Goal: Information Seeking & Learning: Learn about a topic

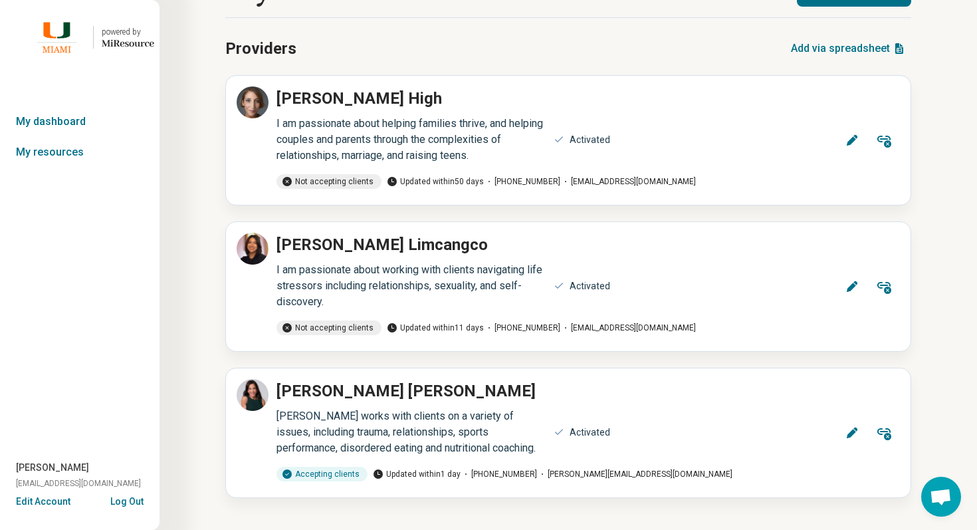
scroll to position [52, 0]
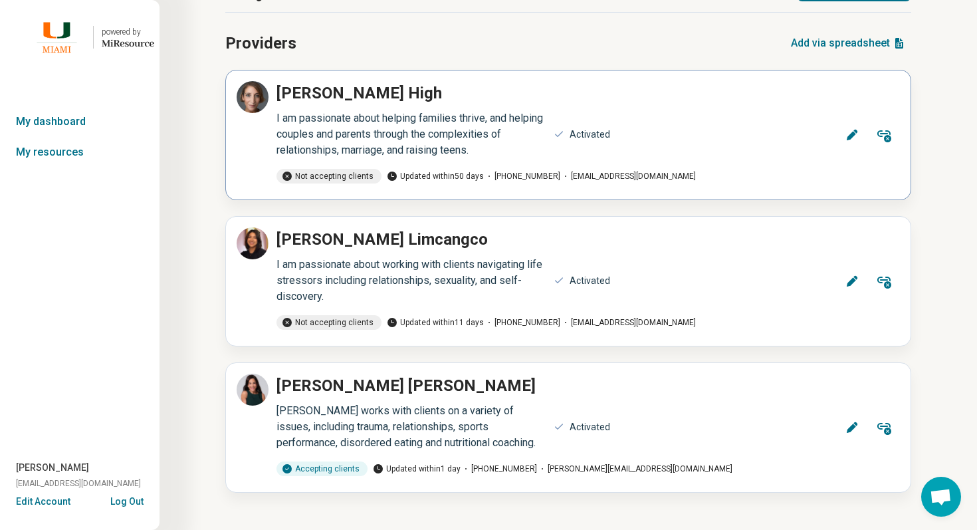
click at [875, 135] on button "Remove" at bounding box center [884, 135] width 32 height 32
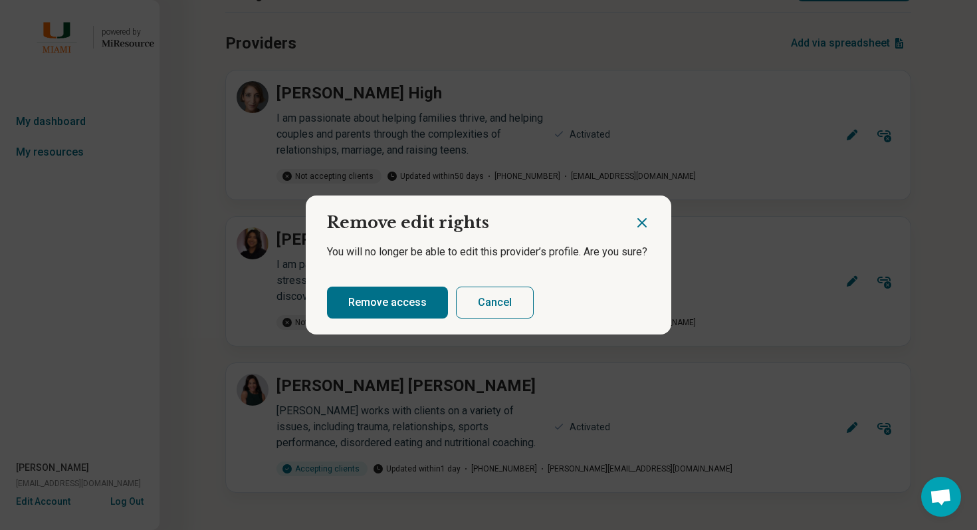
click at [406, 302] on button "Remove access" at bounding box center [387, 303] width 121 height 32
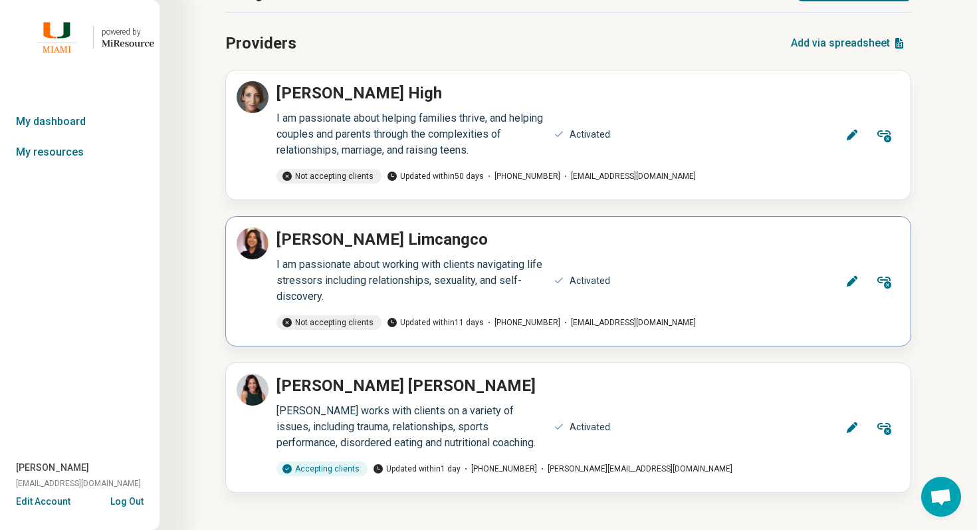
scroll to position [0, 0]
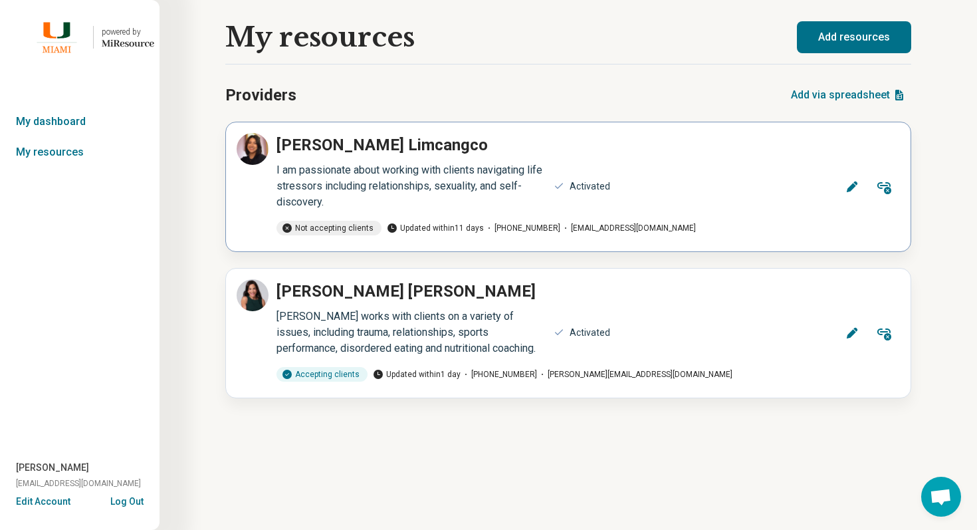
click at [880, 180] on icon at bounding box center [884, 187] width 16 height 16
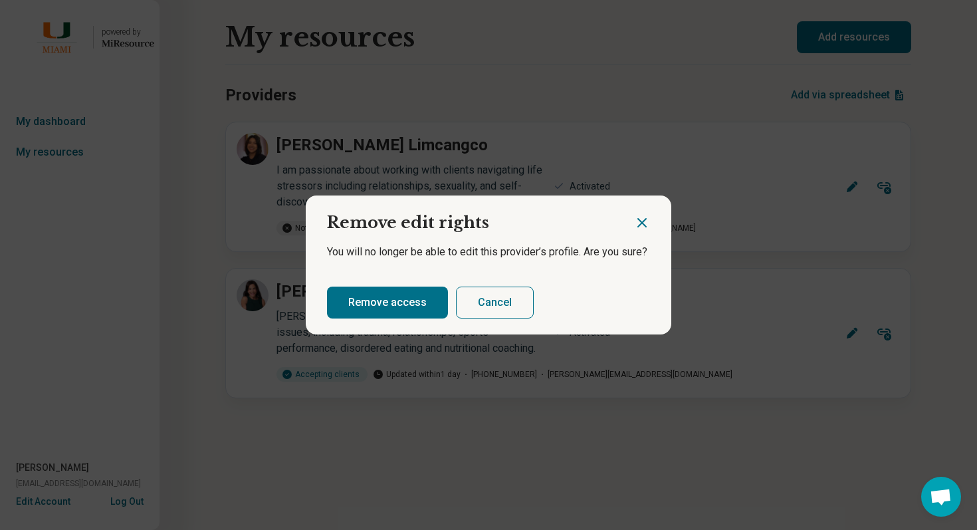
click at [410, 297] on button "Remove access" at bounding box center [387, 303] width 121 height 32
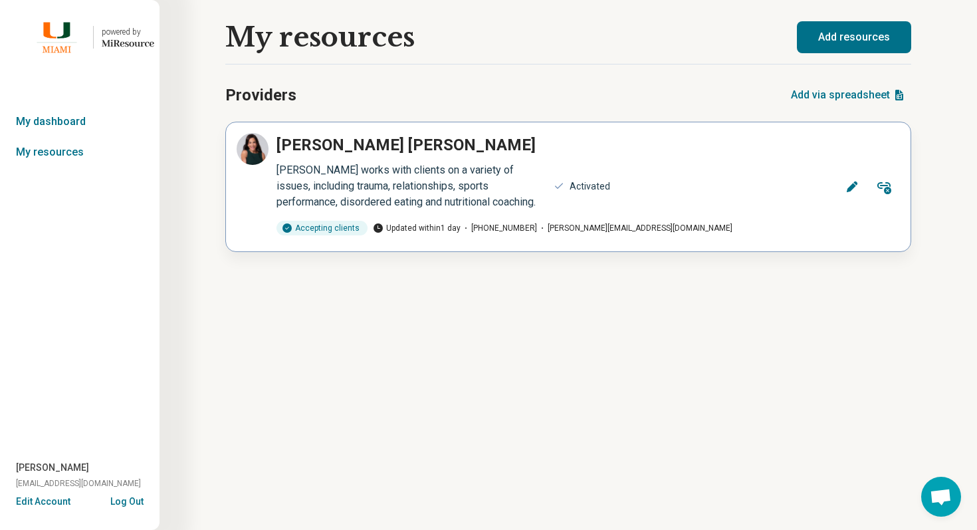
click at [894, 189] on button "Remove" at bounding box center [884, 187] width 32 height 32
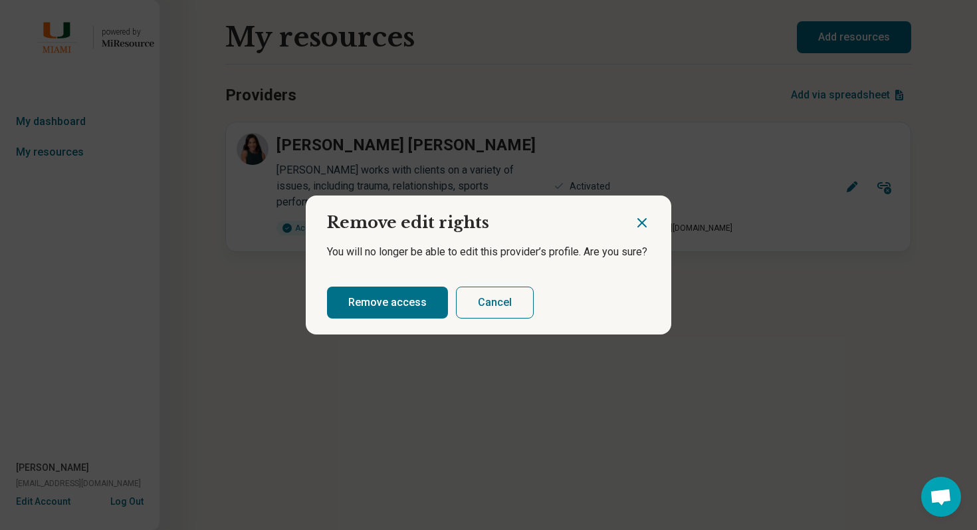
click at [420, 305] on button "Remove access" at bounding box center [387, 303] width 121 height 32
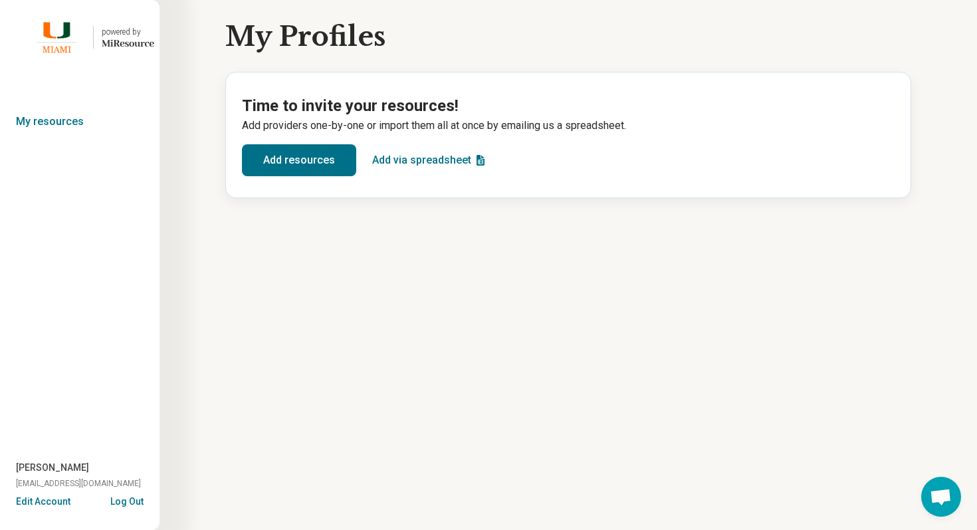
click at [73, 481] on span "monik828@gmail.com" at bounding box center [78, 483] width 125 height 12
copy span "monik828@gmail.com"
click at [124, 499] on button "Log Out" at bounding box center [126, 500] width 33 height 11
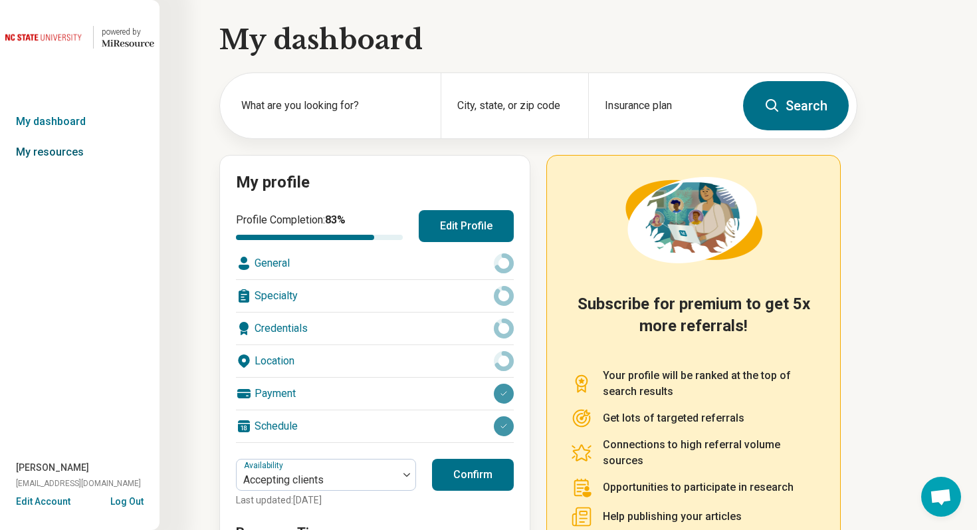
click at [79, 157] on link "My resources" at bounding box center [80, 152] width 160 height 31
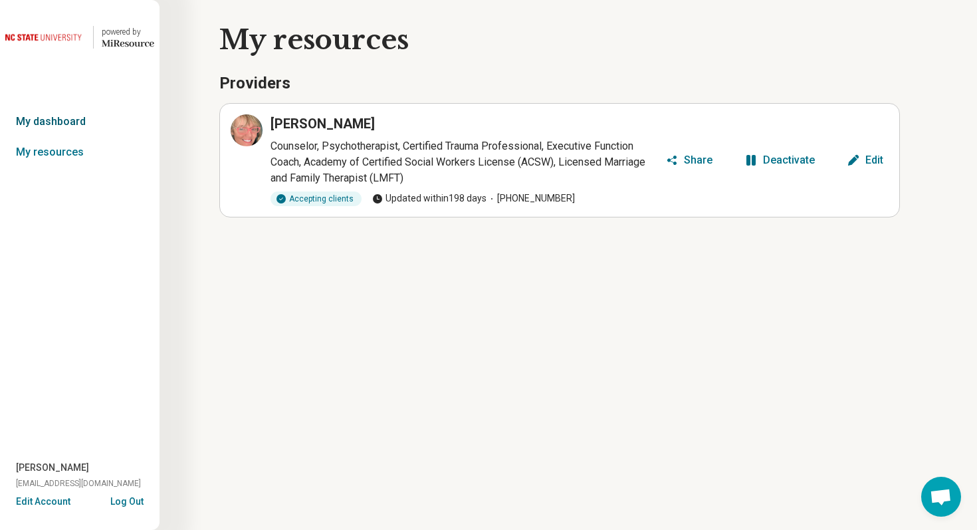
click at [62, 120] on link "My dashboard" at bounding box center [80, 121] width 160 height 31
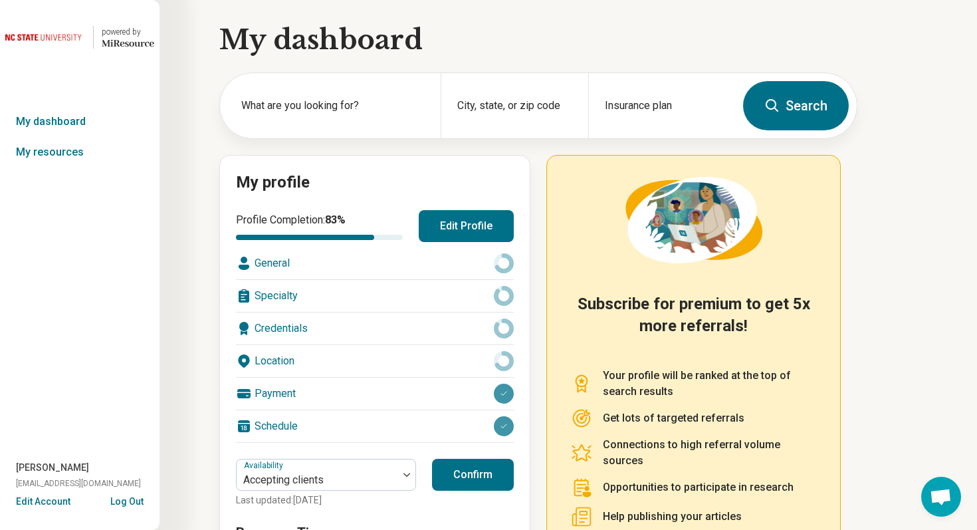
click at [445, 230] on button "Edit Profile" at bounding box center [466, 226] width 95 height 32
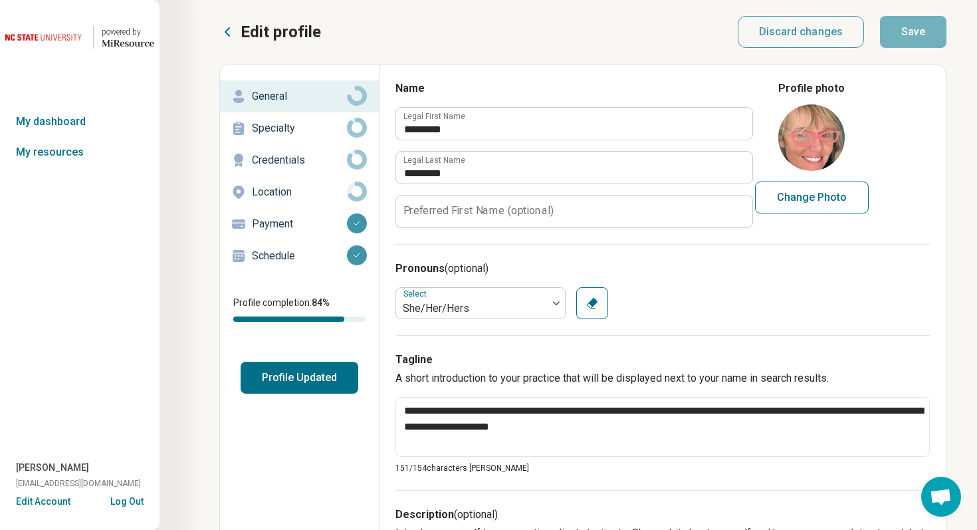
click at [330, 120] on p "Specialty" at bounding box center [299, 128] width 95 height 16
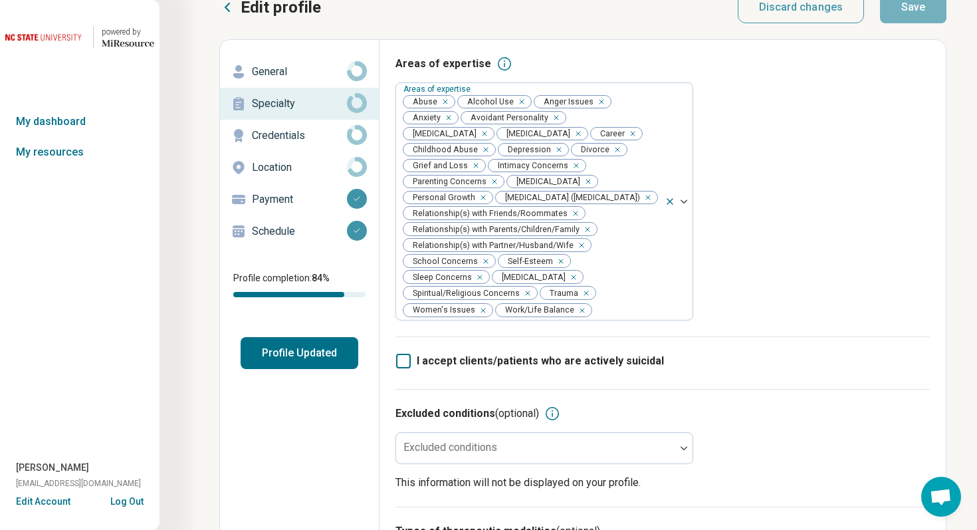
click at [309, 146] on div "Credentials" at bounding box center [300, 135] width 138 height 21
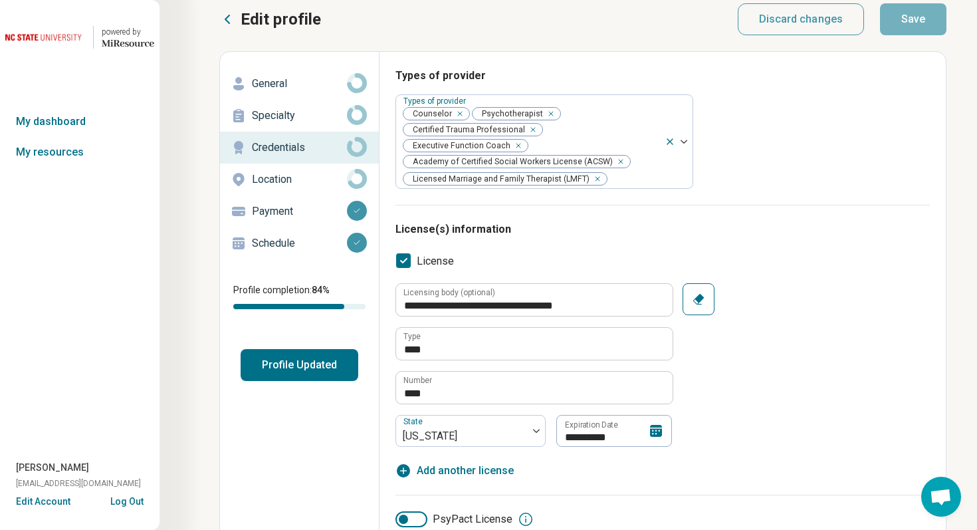
scroll to position [25, 0]
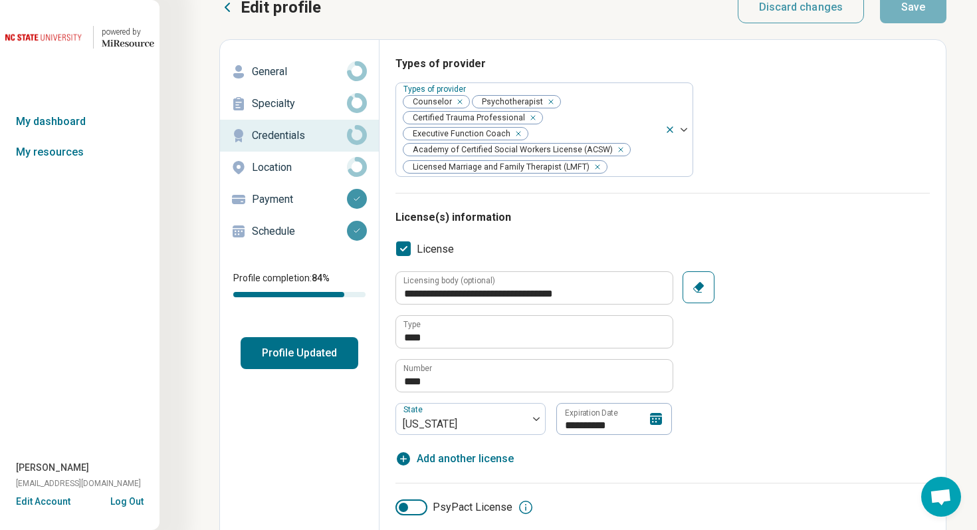
click at [316, 174] on p "Location" at bounding box center [299, 168] width 95 height 16
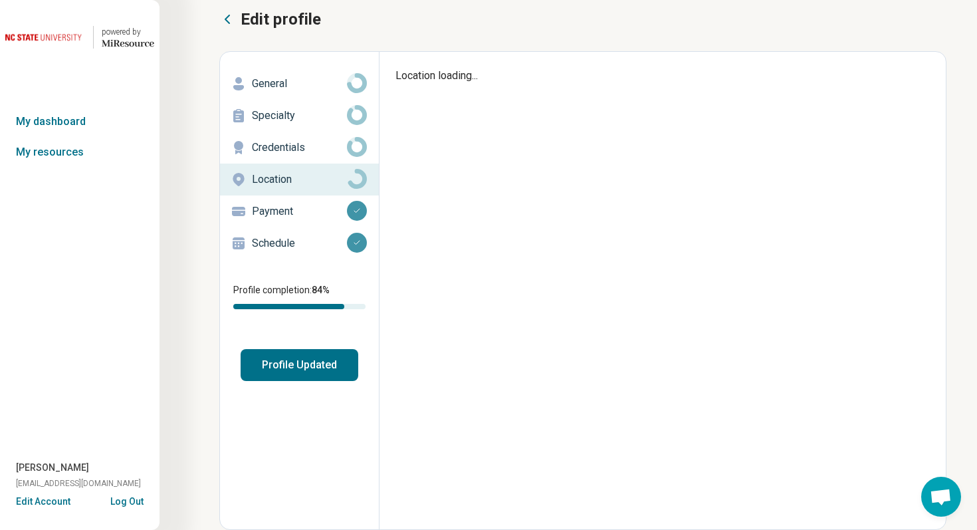
scroll to position [25, 0]
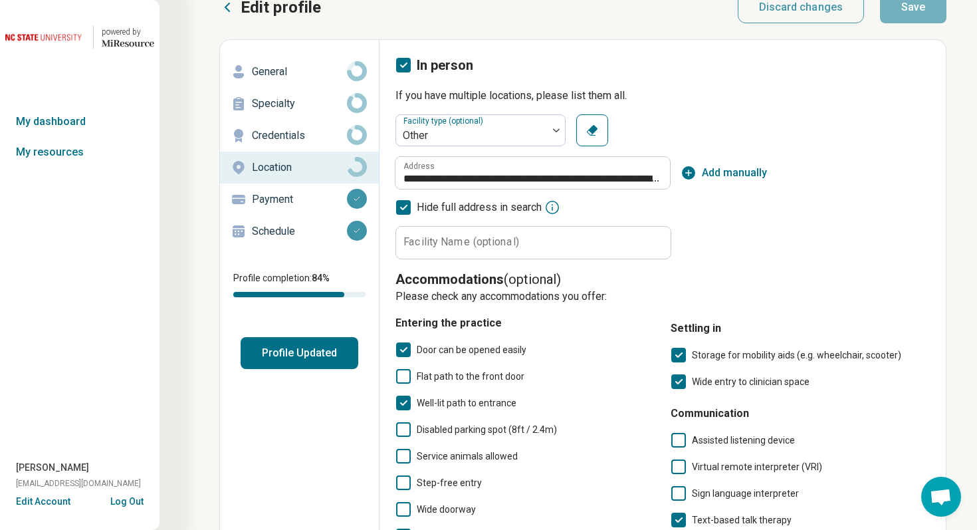
click at [268, 70] on p "General" at bounding box center [299, 72] width 95 height 16
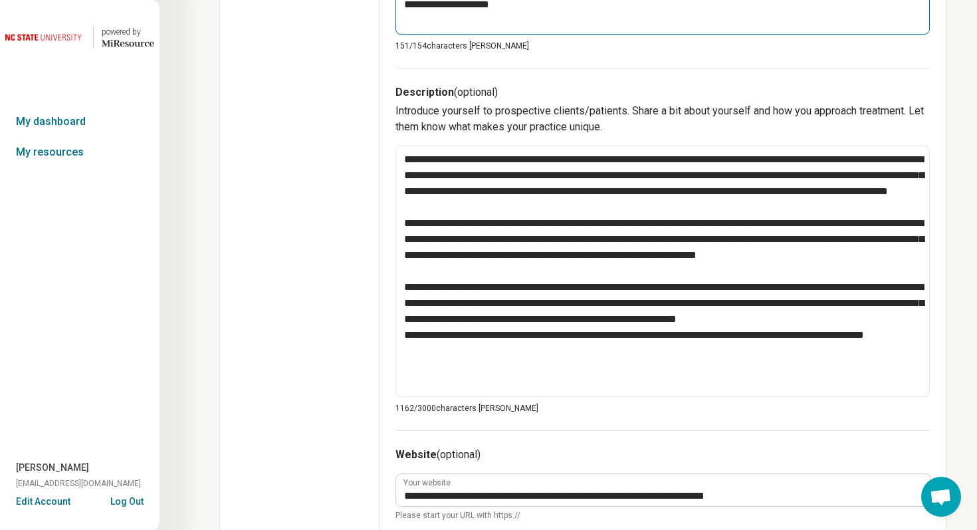
scroll to position [424, 0]
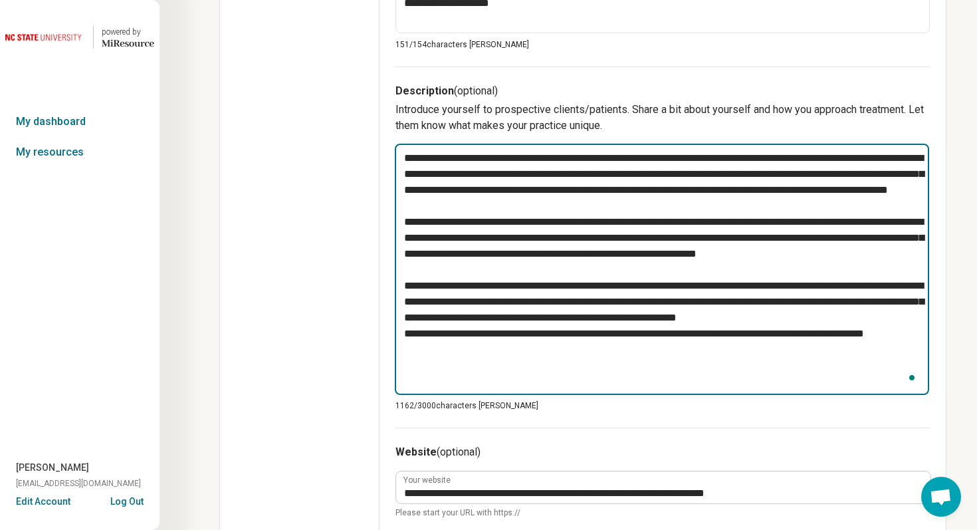
drag, startPoint x: 452, startPoint y: 384, endPoint x: 390, endPoint y: 125, distance: 266.7
click at [390, 125] on div "**********" at bounding box center [663, 301] width 566 height 1323
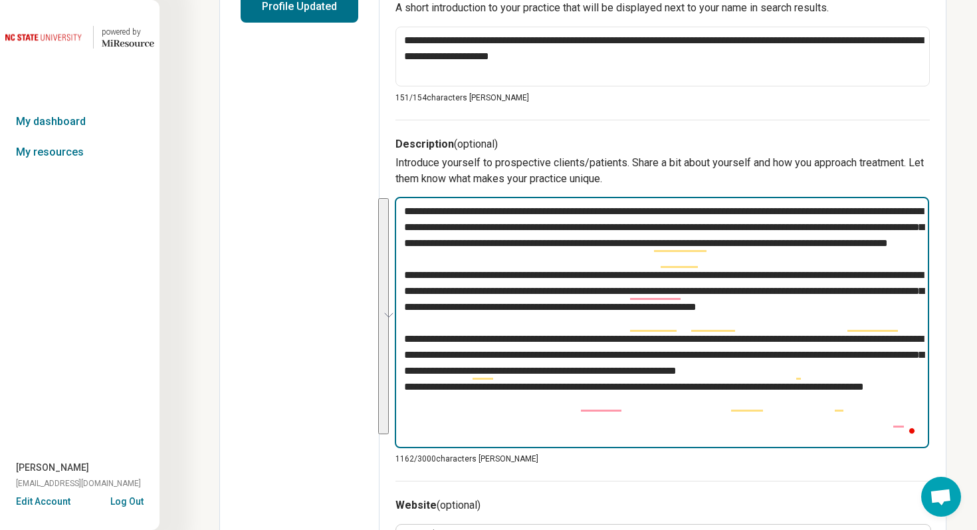
scroll to position [356, 0]
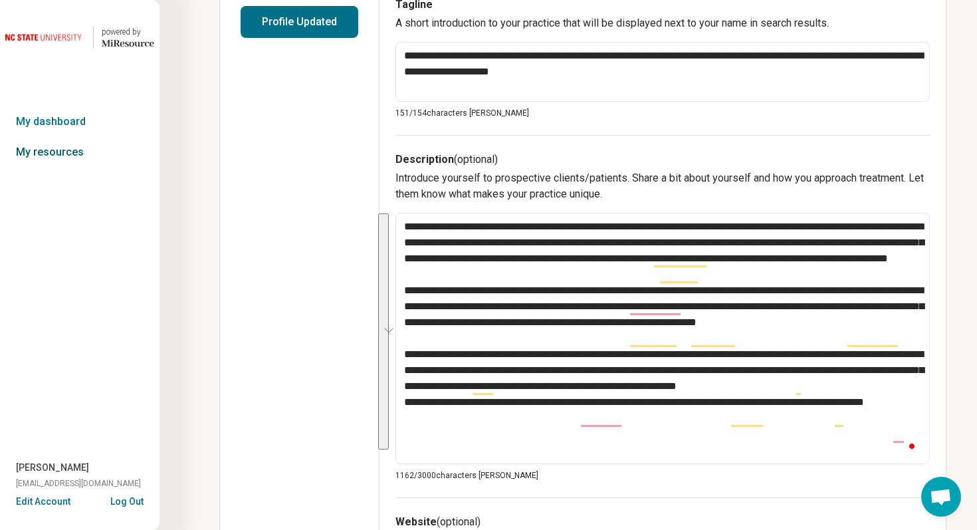
click at [82, 156] on link "My resources" at bounding box center [80, 152] width 160 height 31
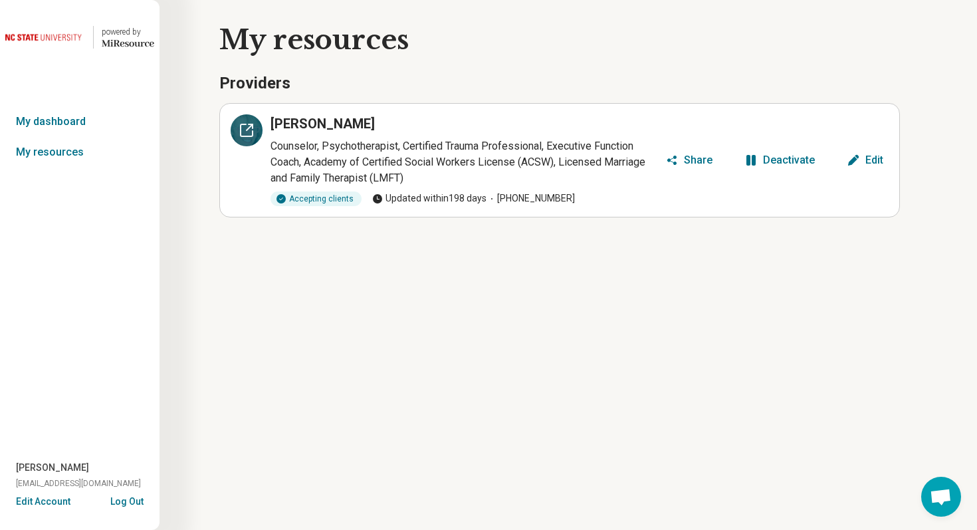
click at [251, 130] on icon at bounding box center [247, 130] width 16 height 16
click at [83, 122] on link "My dashboard" at bounding box center [80, 121] width 160 height 31
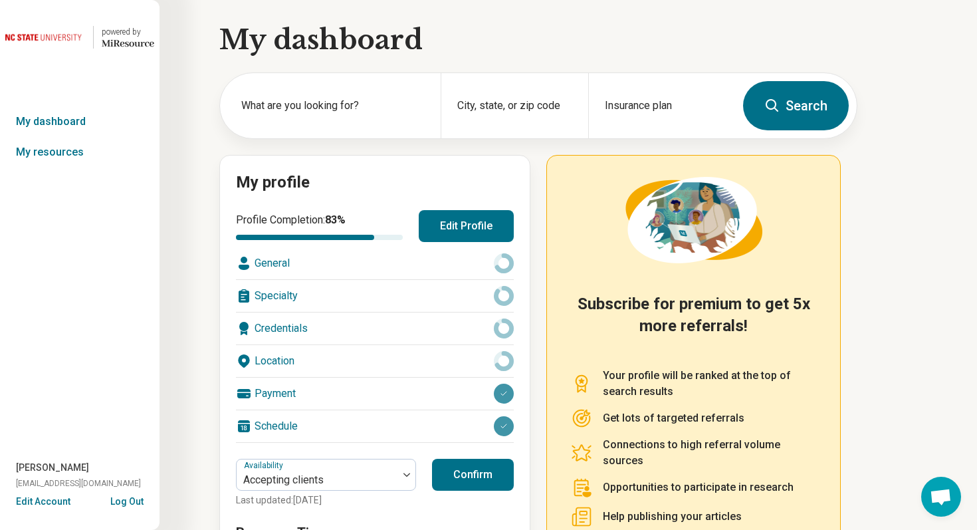
click at [478, 237] on button "Edit Profile" at bounding box center [466, 226] width 95 height 32
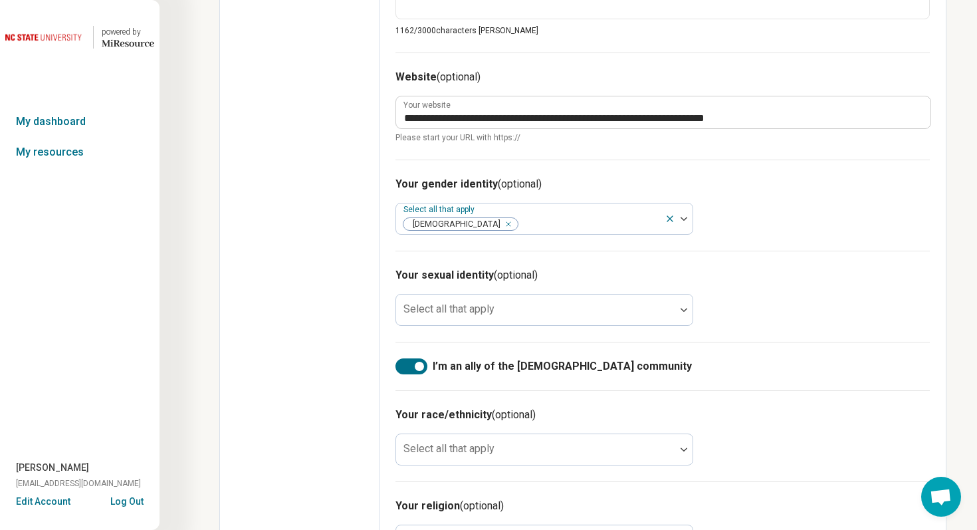
scroll to position [800, 0]
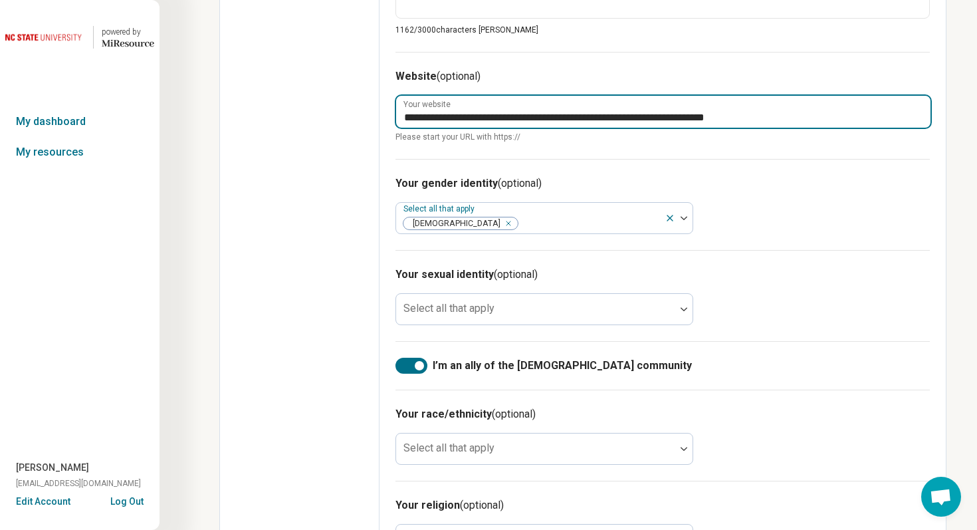
click at [564, 118] on input "**********" at bounding box center [663, 112] width 535 height 32
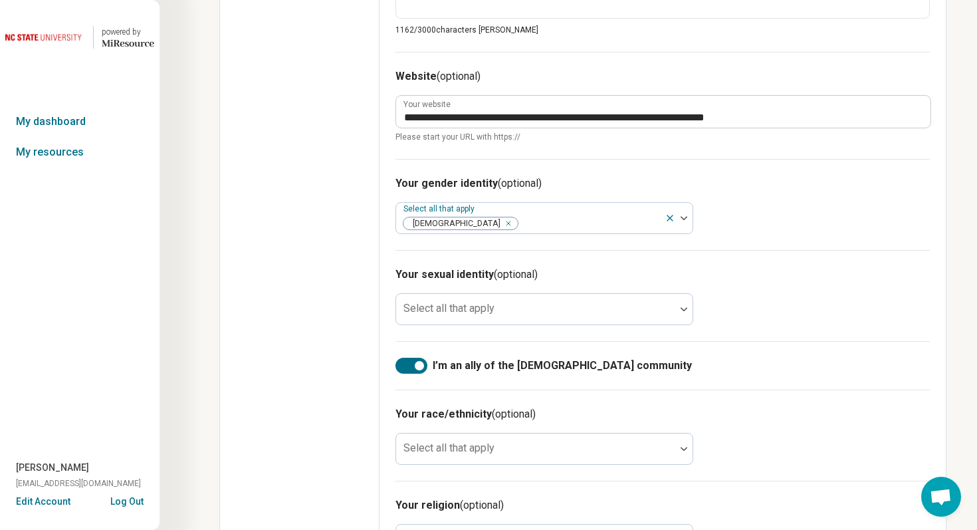
click at [838, 235] on div "Your gender identity (optional) Select all that apply Cisgender Woman" at bounding box center [663, 204] width 535 height 91
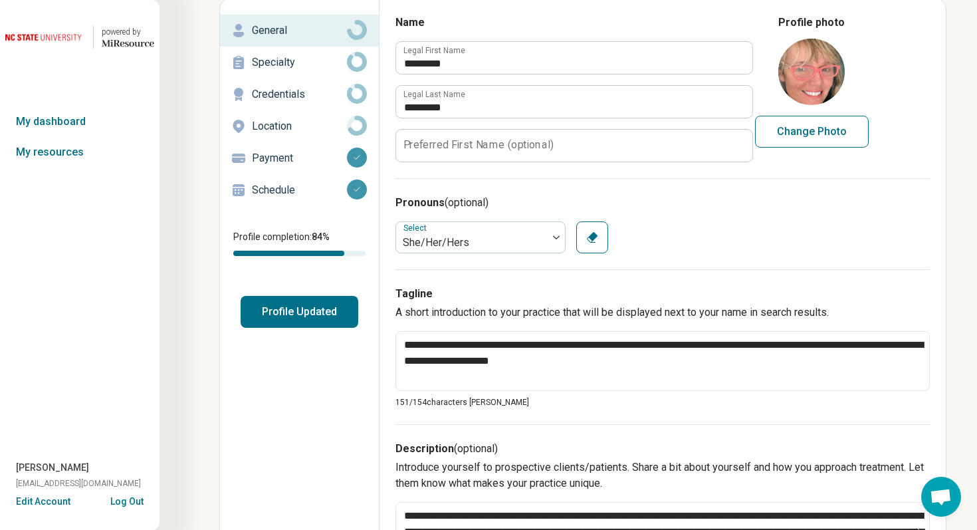
scroll to position [0, 0]
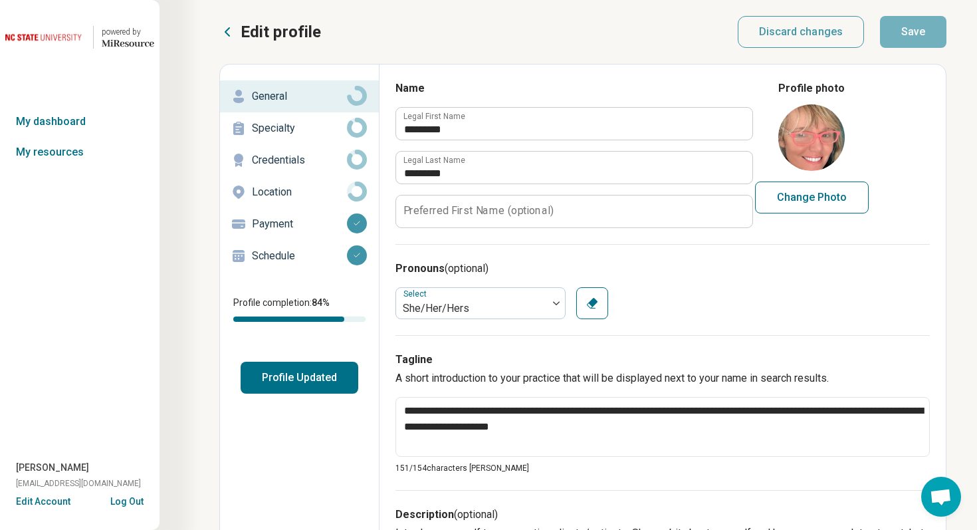
click at [316, 136] on div "Specialty" at bounding box center [300, 128] width 138 height 21
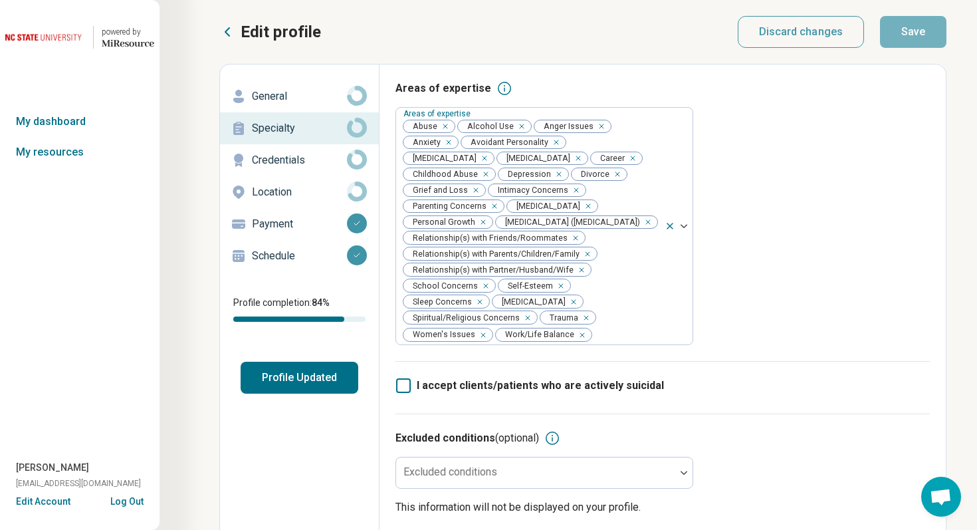
click at [329, 160] on p "Credentials" at bounding box center [299, 160] width 95 height 16
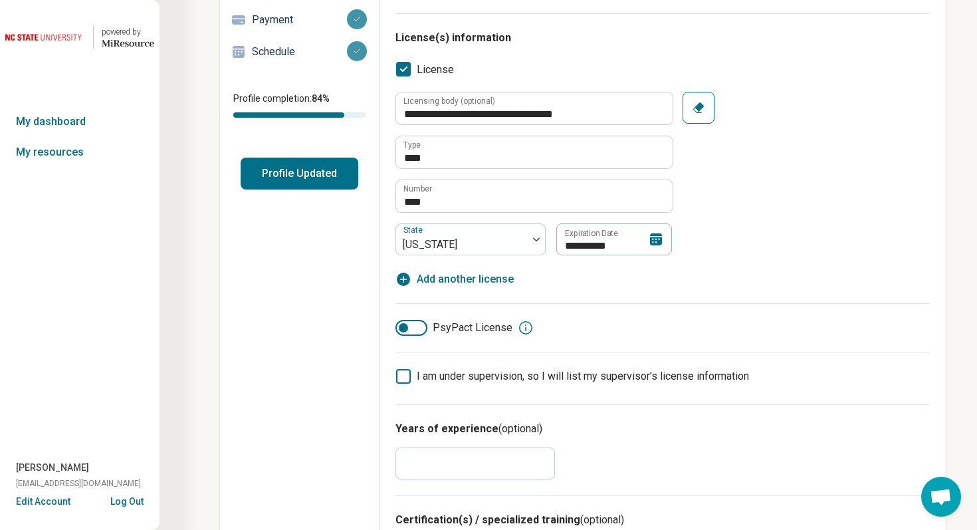
scroll to position [90, 0]
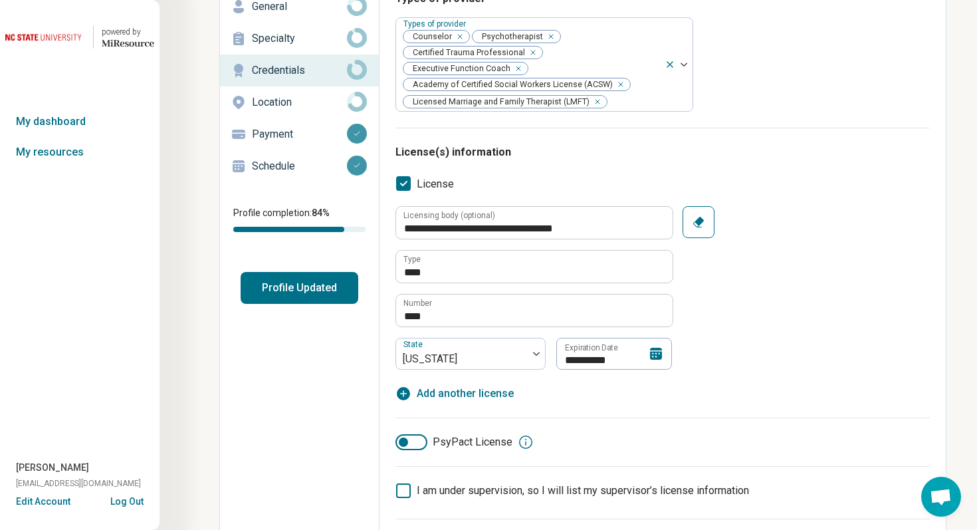
click at [303, 96] on p "Location" at bounding box center [299, 102] width 95 height 16
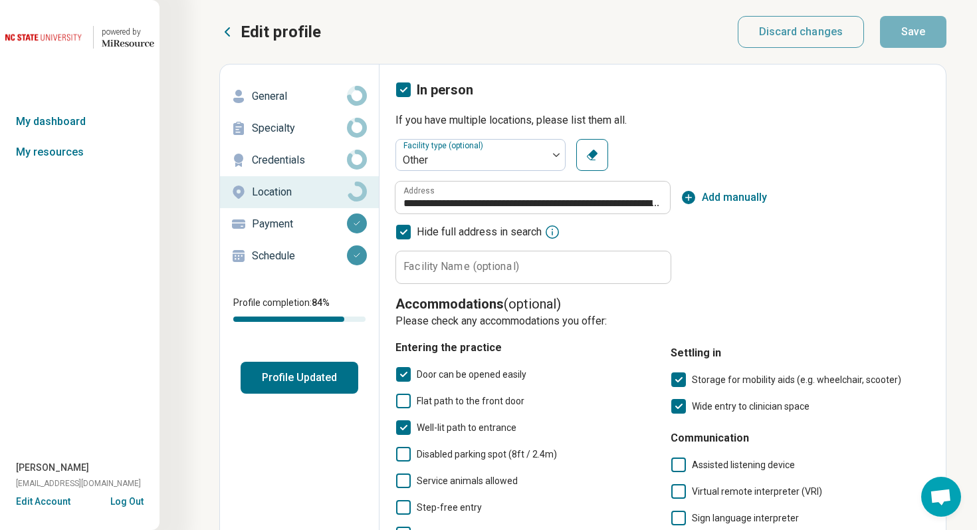
click at [306, 219] on p "Payment" at bounding box center [299, 224] width 95 height 16
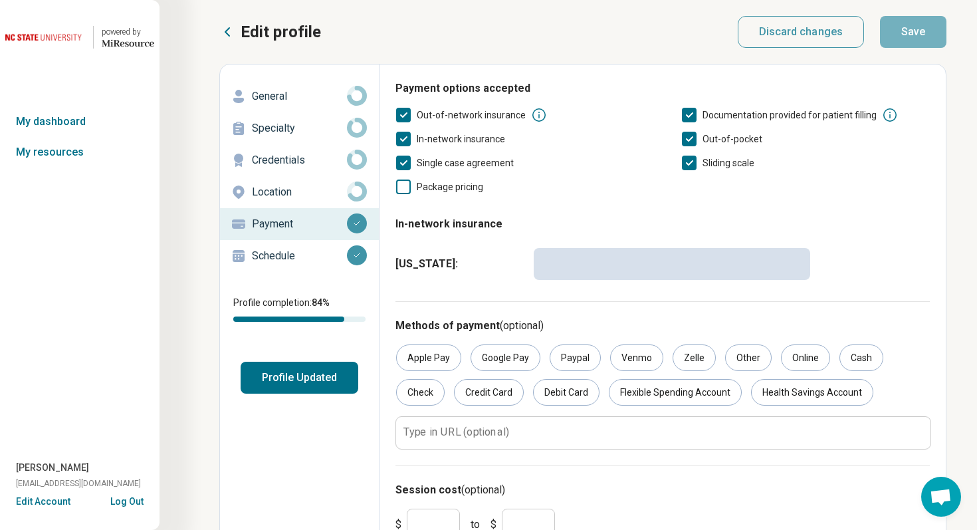
scroll to position [74, 0]
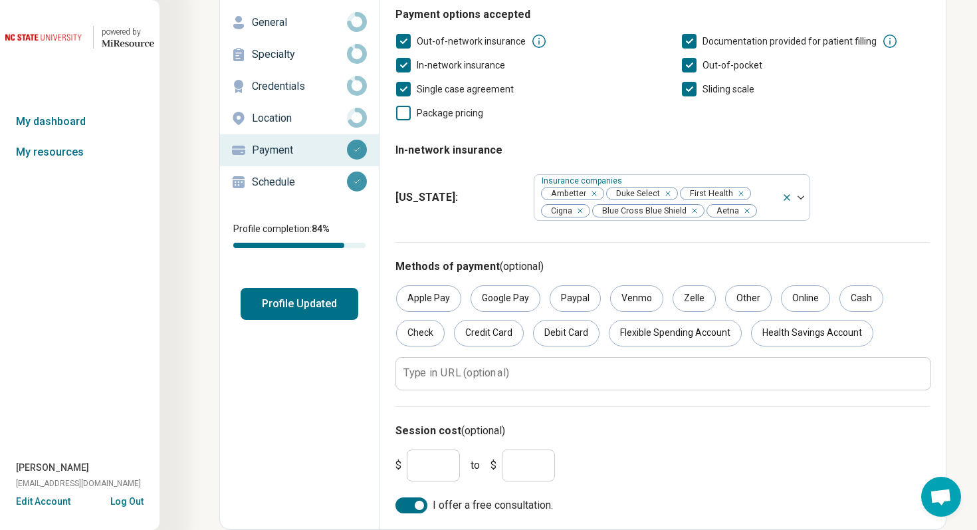
click at [320, 189] on div "Schedule" at bounding box center [300, 182] width 138 height 21
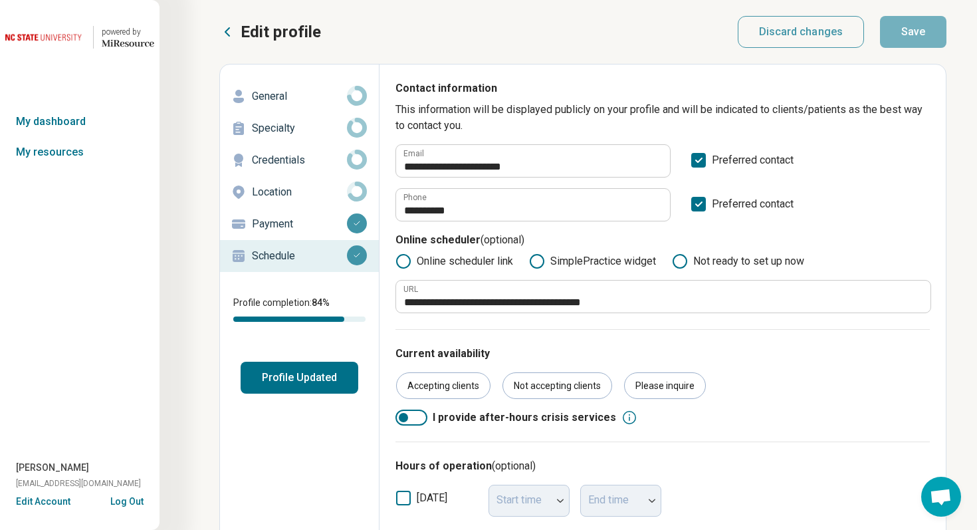
click at [316, 161] on p "Credentials" at bounding box center [299, 160] width 95 height 16
type textarea "*"
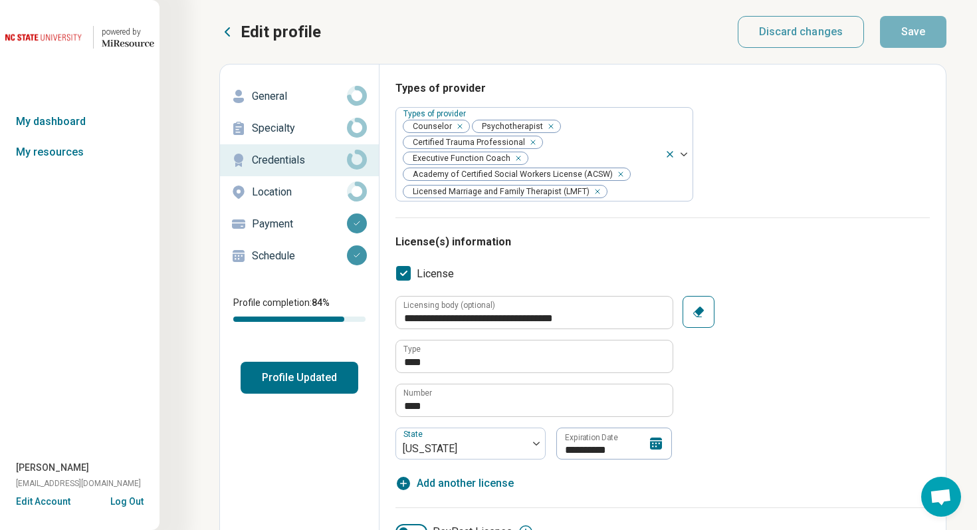
click at [136, 495] on button "Log Out" at bounding box center [126, 500] width 33 height 11
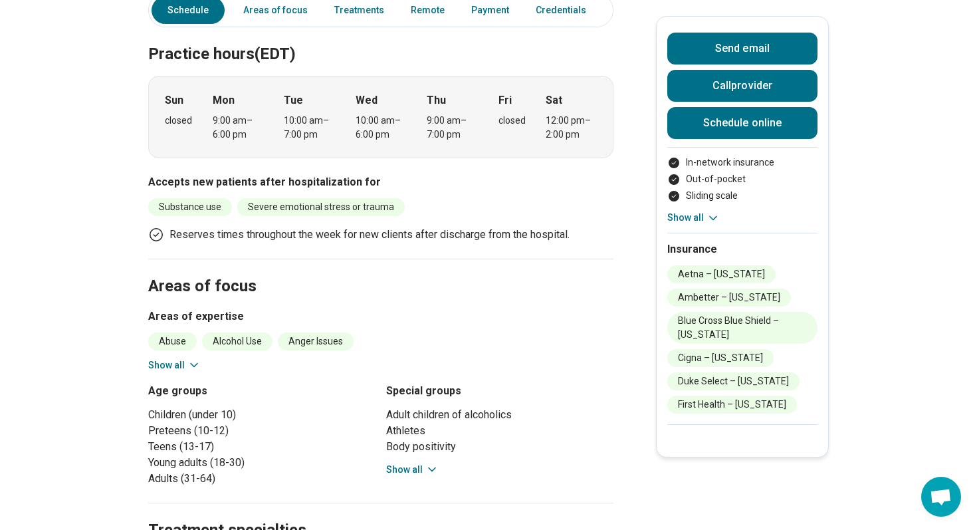
scroll to position [406, 0]
click at [187, 362] on icon at bounding box center [193, 364] width 13 height 13
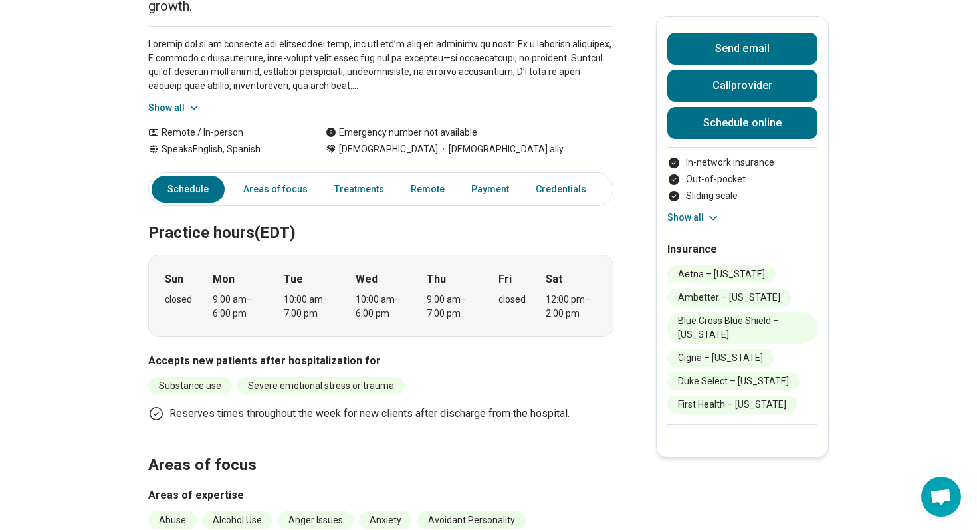
scroll to position [225, 0]
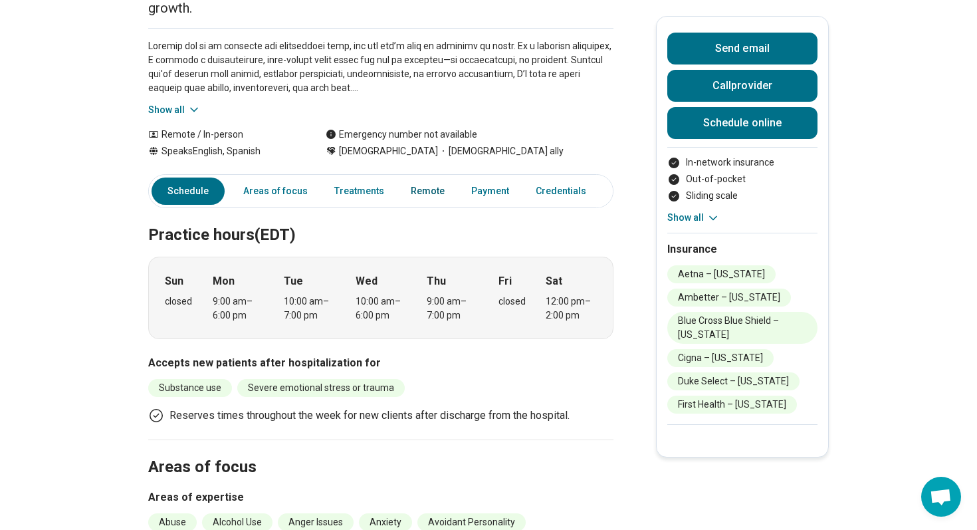
click at [404, 194] on link "Remote" at bounding box center [428, 191] width 50 height 27
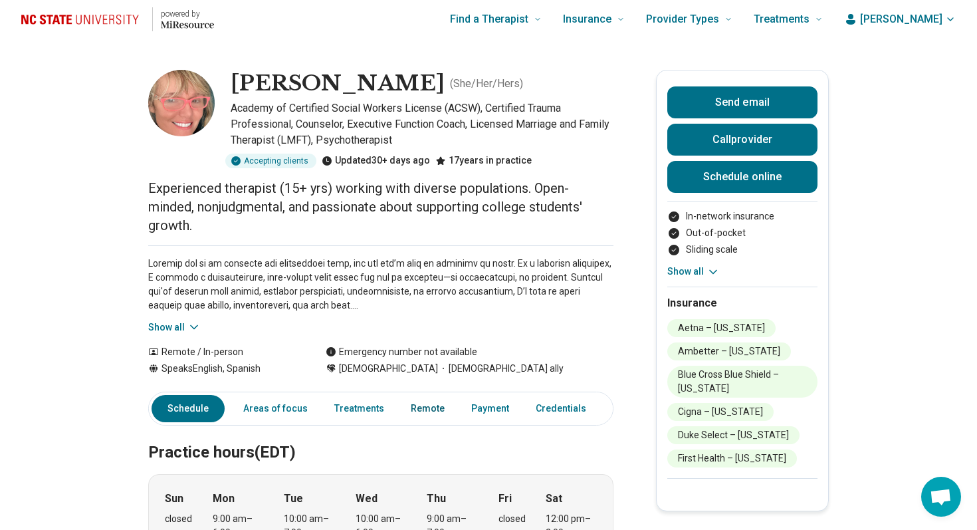
scroll to position [0, 0]
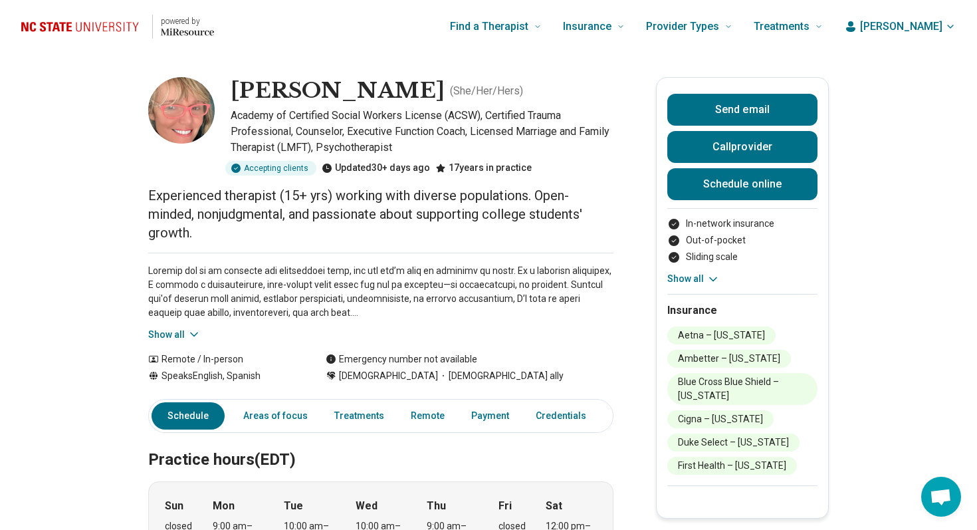
click at [166, 333] on button "Show all" at bounding box center [174, 335] width 53 height 14
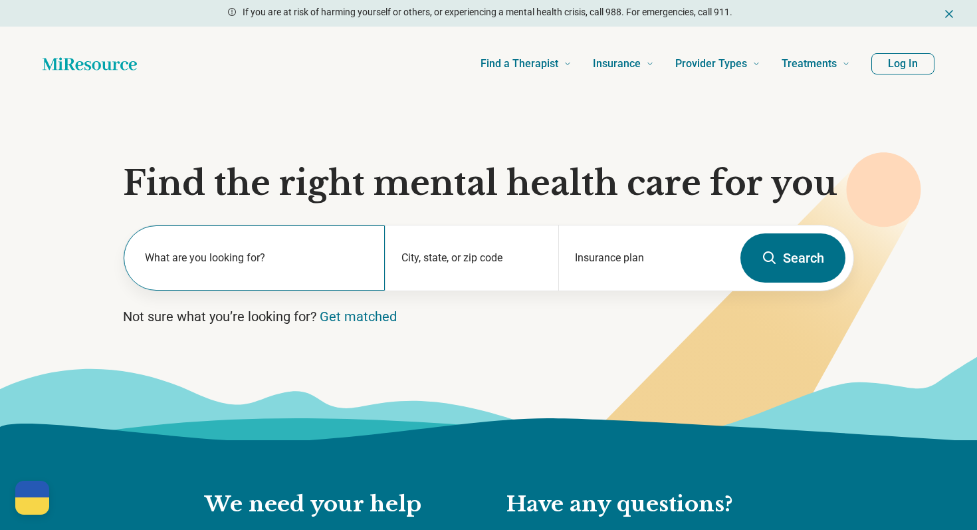
click at [170, 253] on label "What are you looking for?" at bounding box center [257, 258] width 224 height 16
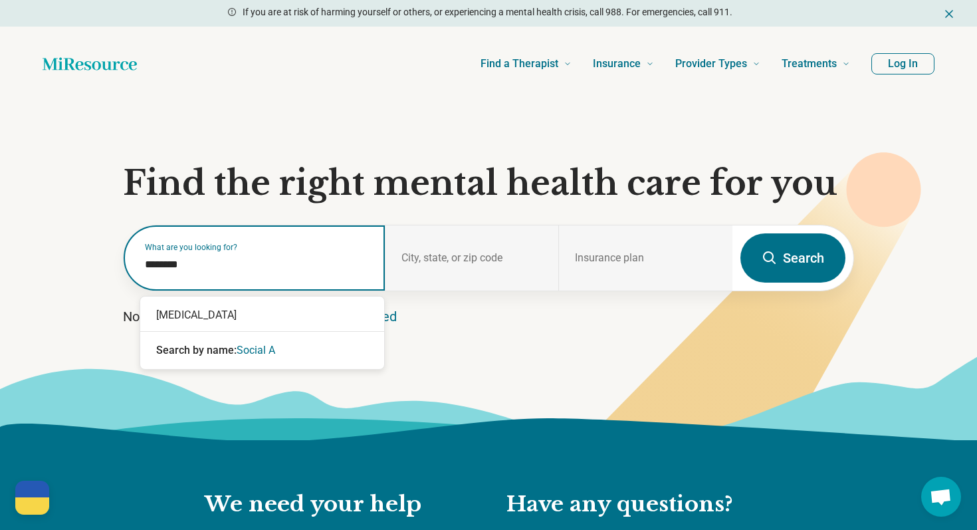
type input "*********"
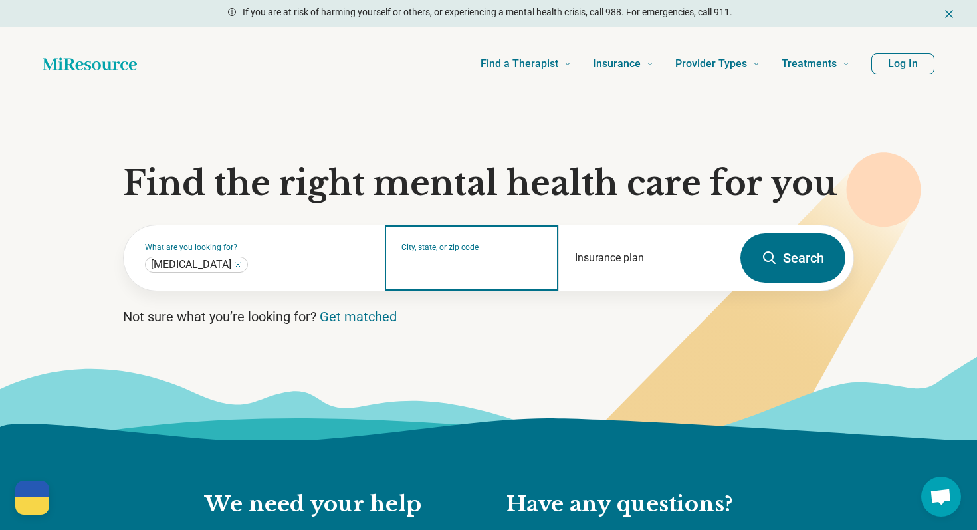
click at [431, 264] on input "City, state, or zip code" at bounding box center [473, 267] width 142 height 16
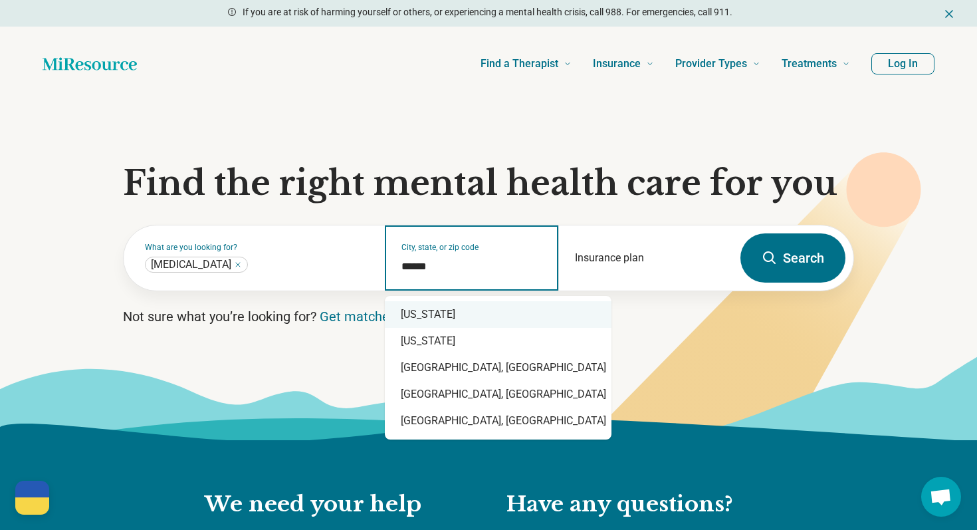
click at [447, 310] on div "[US_STATE]" at bounding box center [498, 314] width 227 height 27
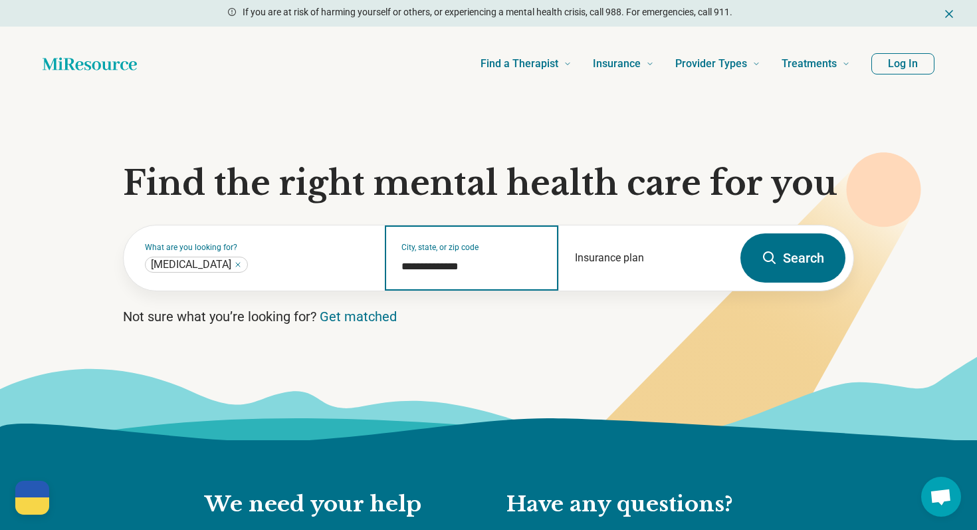
type input "**********"
click at [806, 281] on button "Search" at bounding box center [793, 257] width 105 height 49
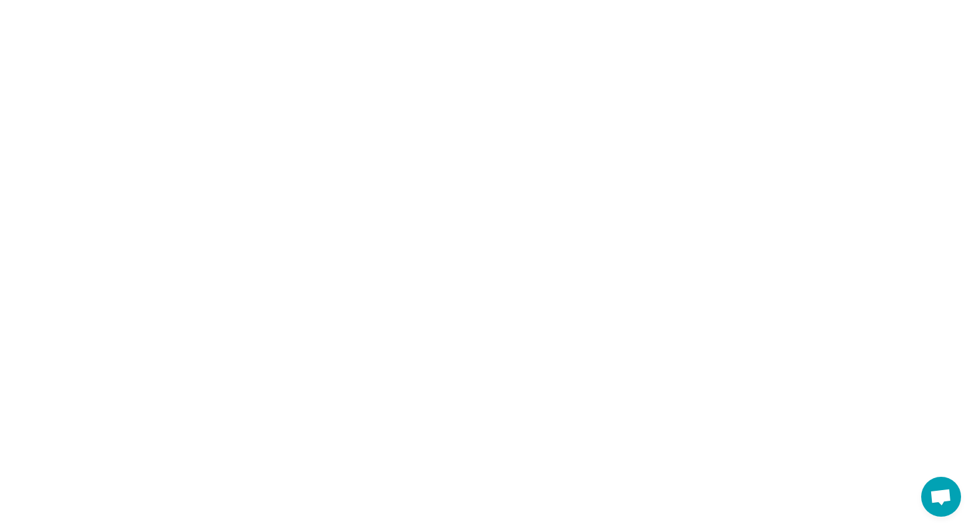
click at [801, 0] on html "5 options available. North Dakota North Carolina North Carolina, selected Help …" at bounding box center [488, 0] width 977 height 0
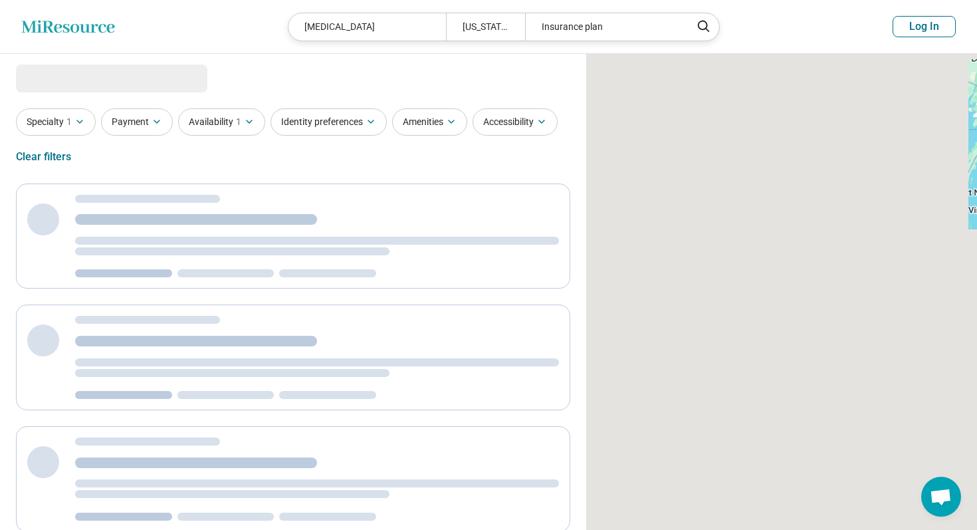
select select "***"
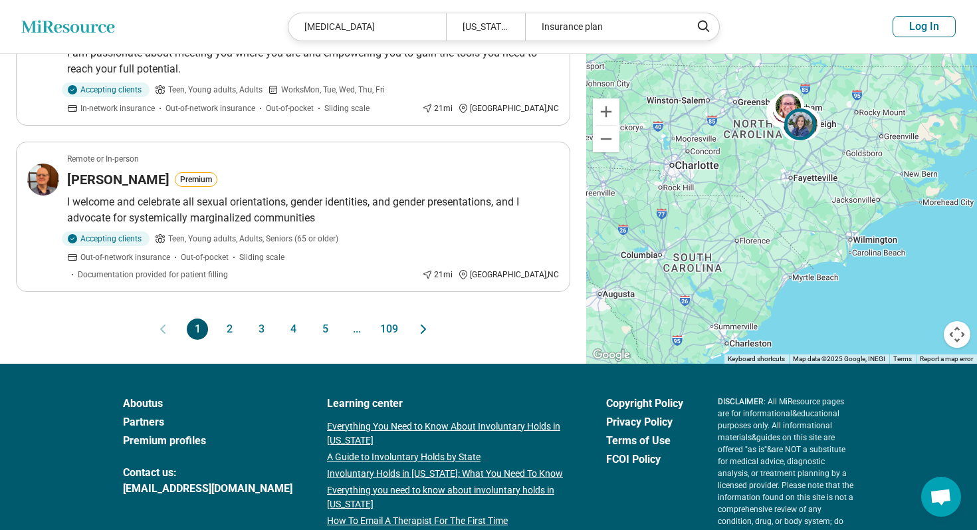
scroll to position [1416, 0]
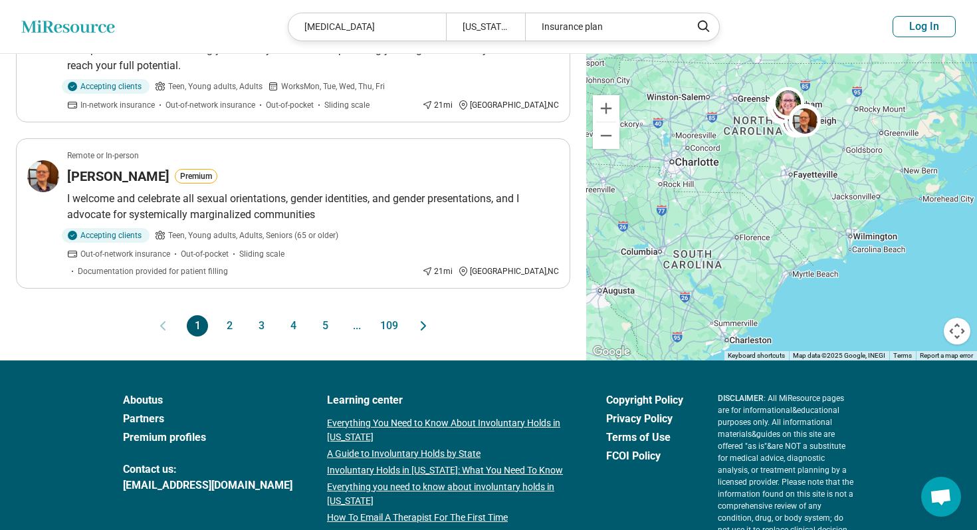
click at [227, 315] on button "2" at bounding box center [229, 325] width 21 height 21
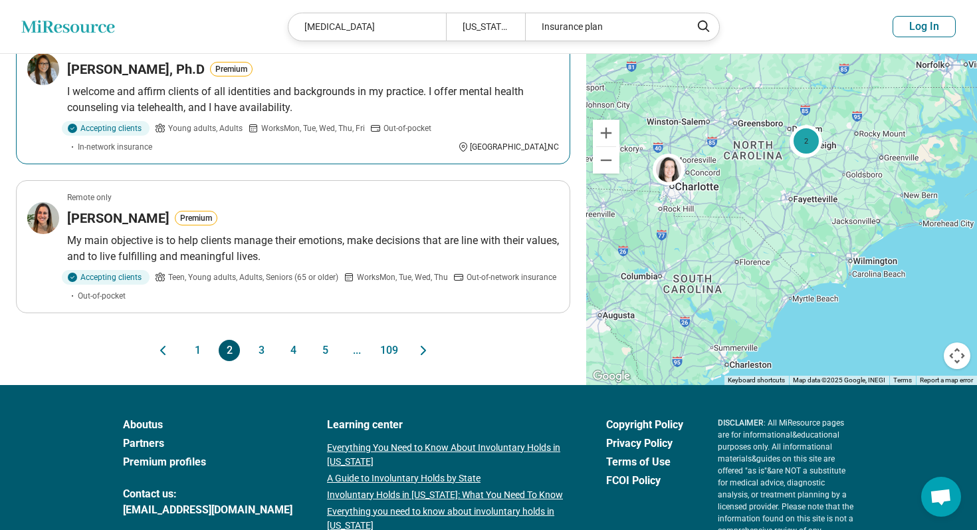
scroll to position [1509, 0]
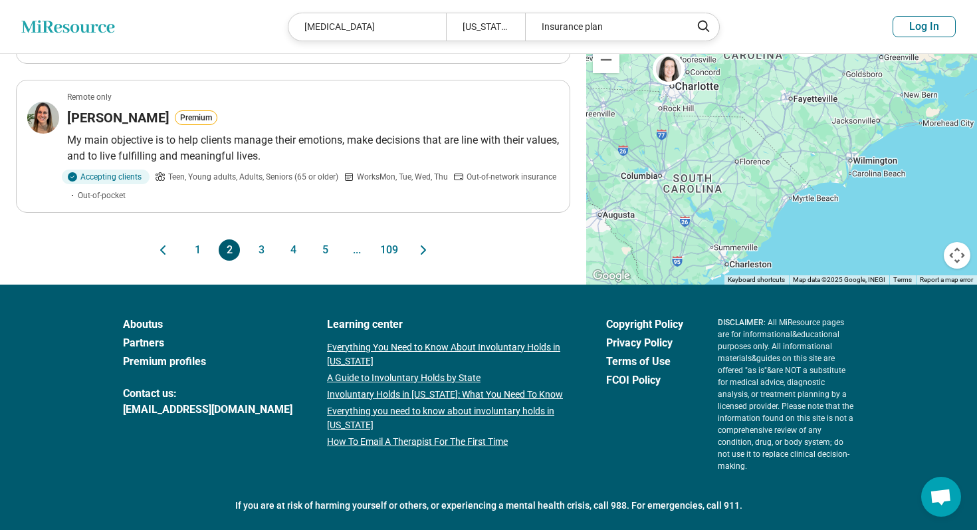
click at [258, 239] on button "3" at bounding box center [261, 249] width 21 height 21
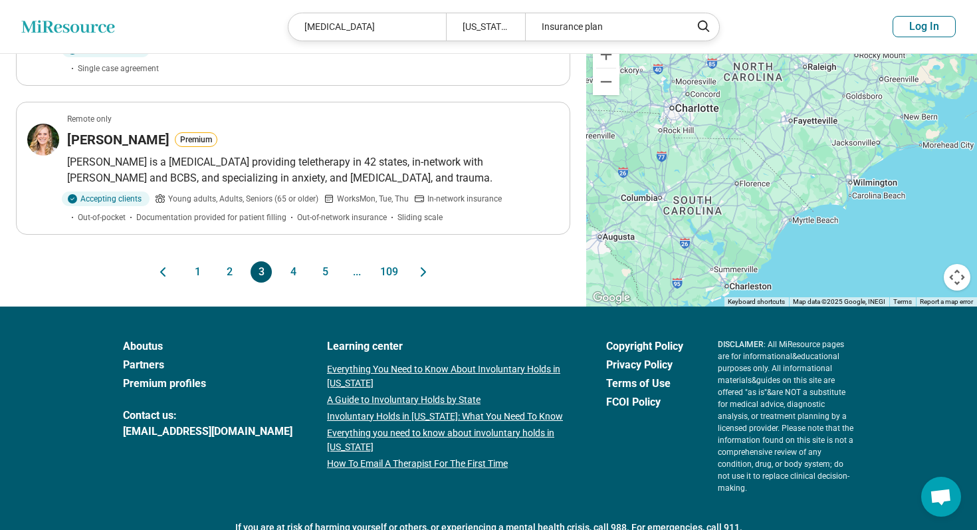
click at [294, 265] on button "4" at bounding box center [293, 271] width 21 height 21
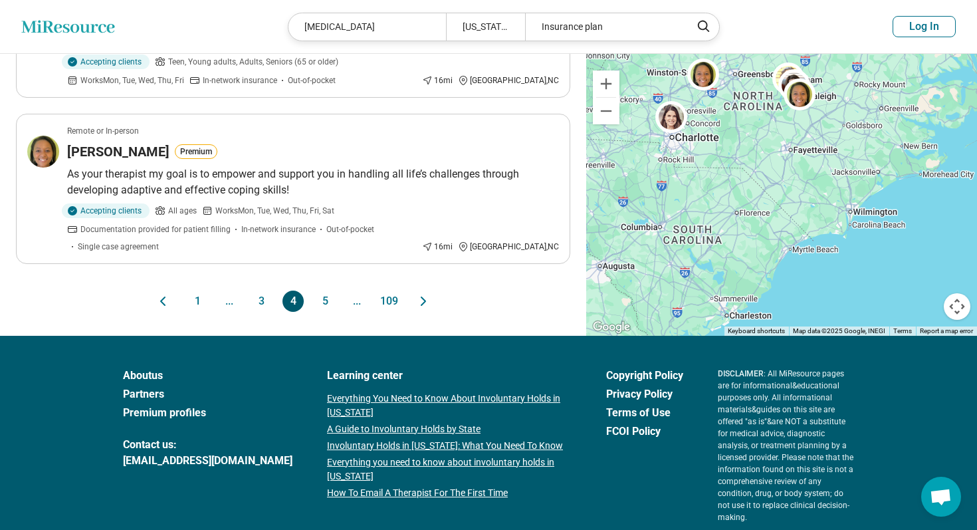
scroll to position [1441, 0]
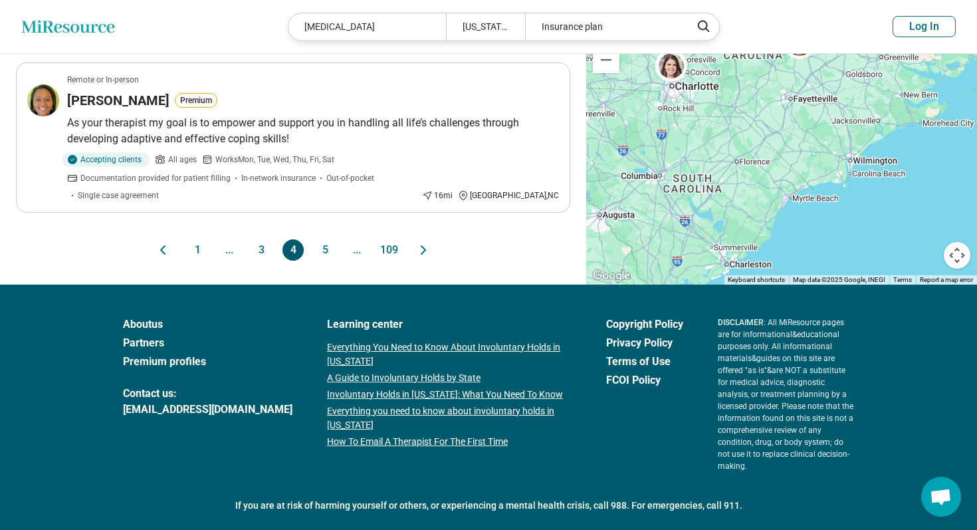
click at [320, 239] on button "5" at bounding box center [324, 249] width 21 height 21
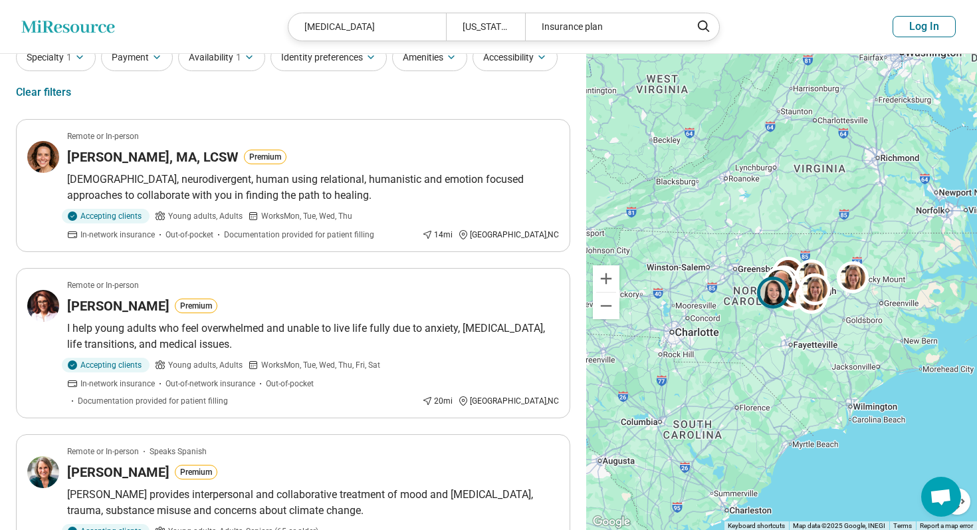
scroll to position [0, 0]
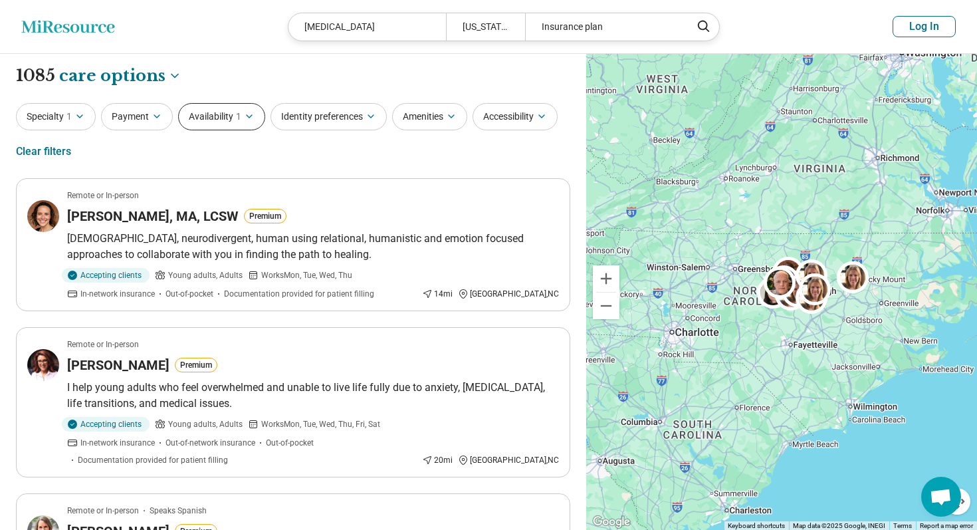
click at [219, 120] on button "Availability 1" at bounding box center [221, 116] width 87 height 27
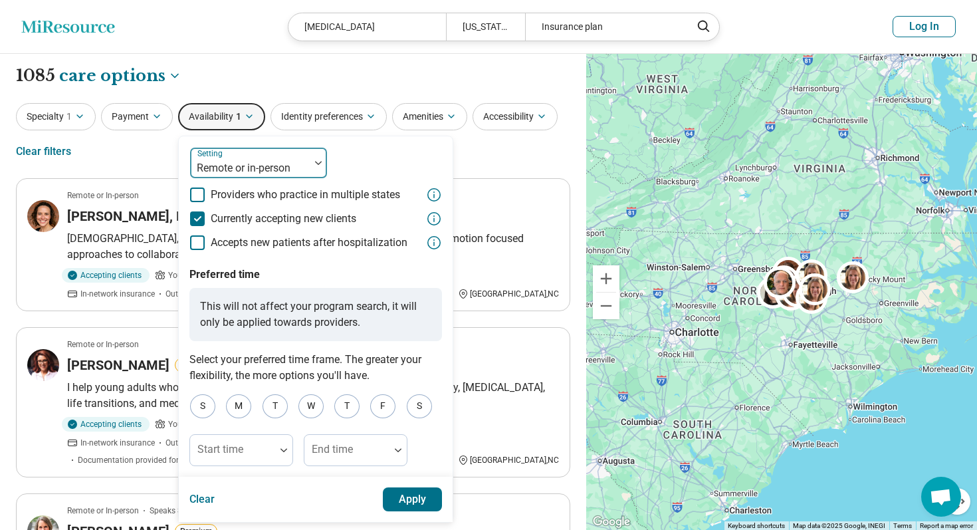
click at [240, 164] on div at bounding box center [249, 168] width 109 height 19
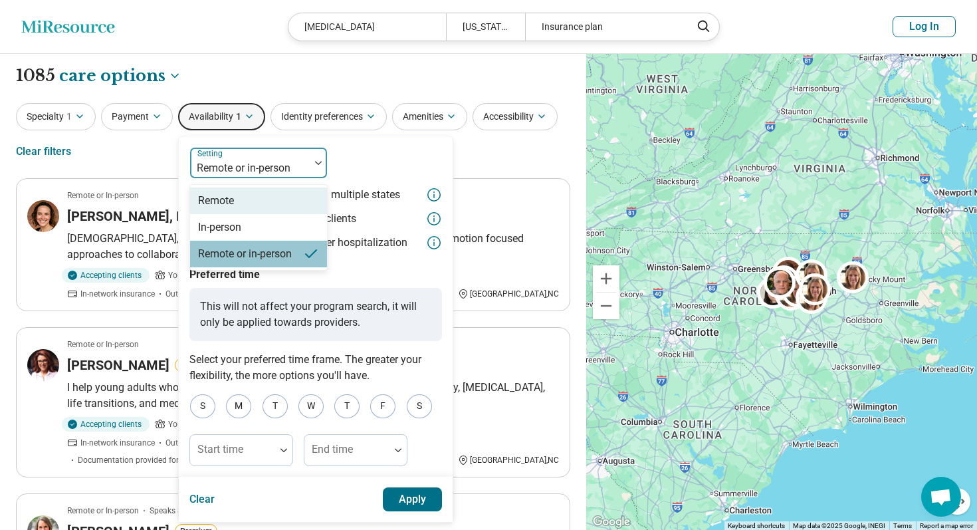
click at [251, 201] on div "Remote" at bounding box center [258, 200] width 137 height 27
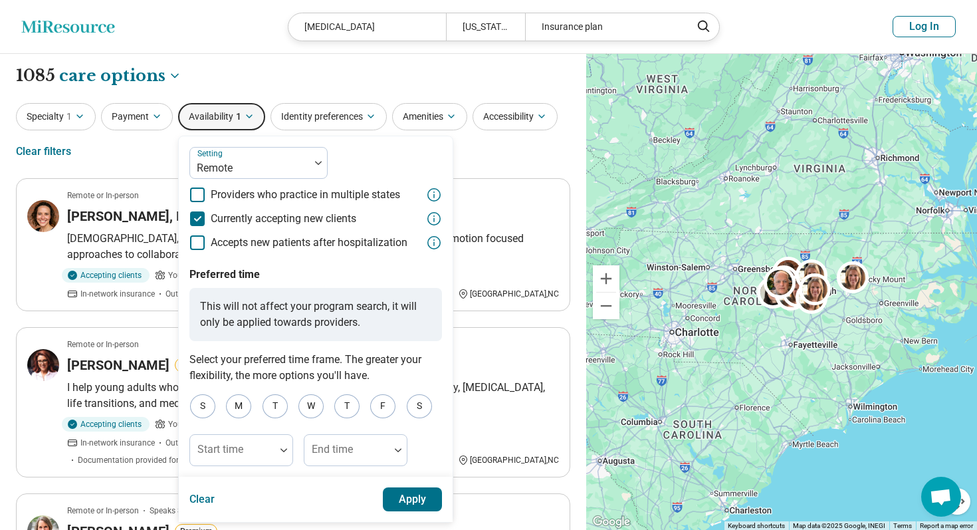
click at [402, 497] on button "Apply" at bounding box center [413, 499] width 60 height 24
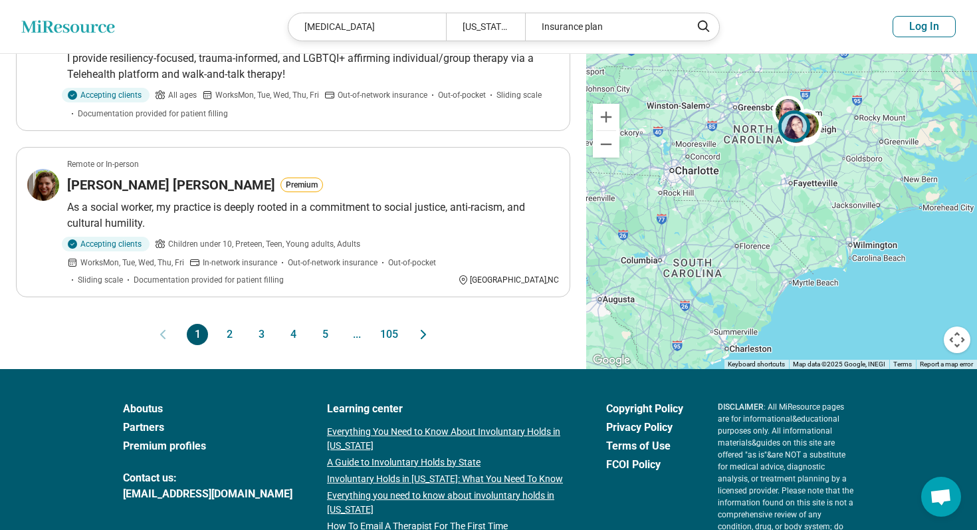
scroll to position [1456, 0]
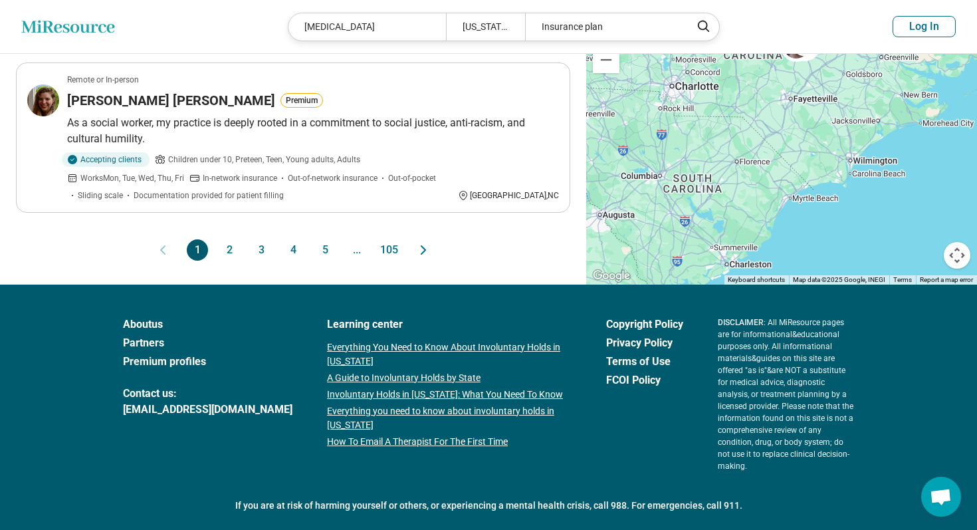
click at [232, 239] on button "2" at bounding box center [229, 249] width 21 height 21
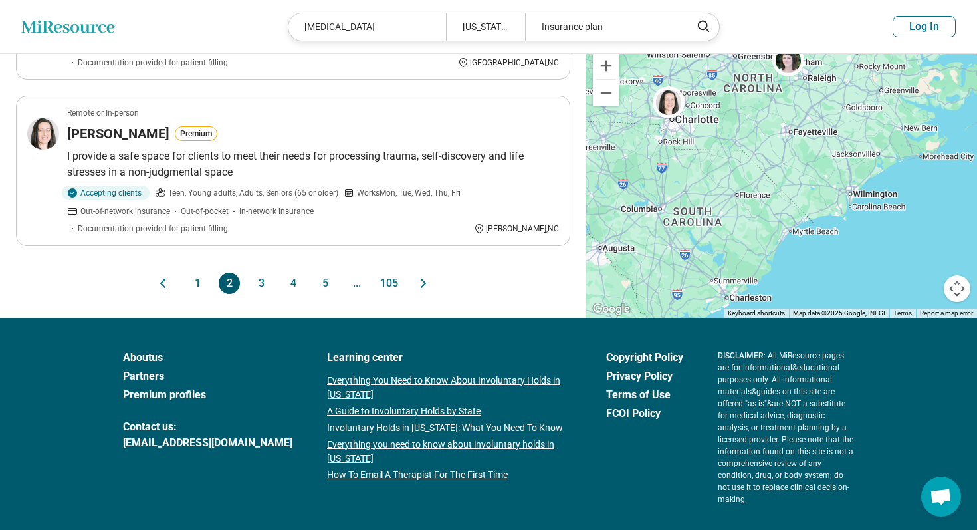
click at [259, 273] on button "3" at bounding box center [261, 283] width 21 height 21
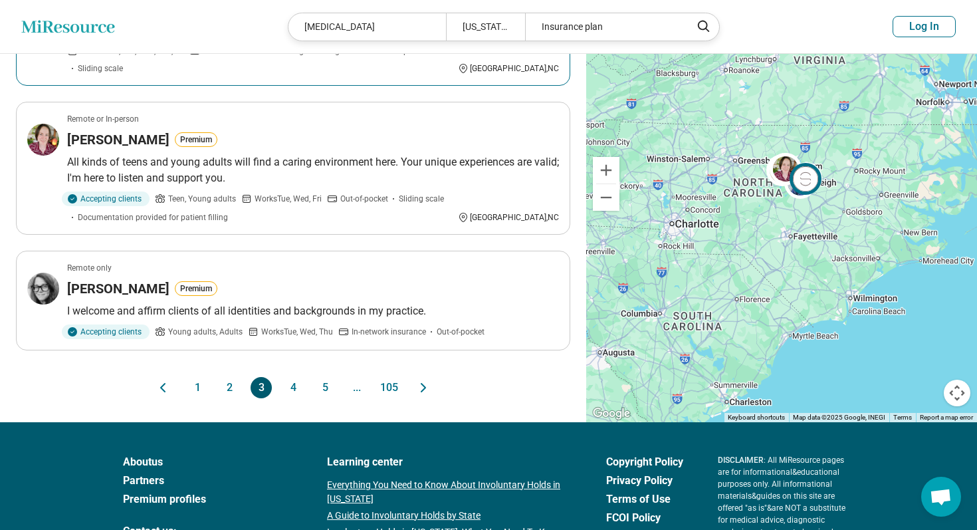
scroll to position [1375, 0]
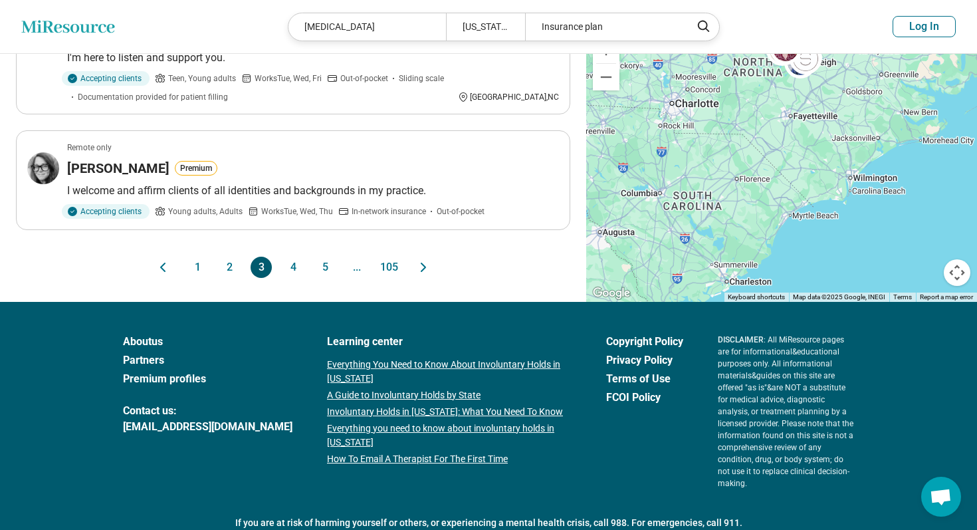
click at [294, 257] on button "4" at bounding box center [293, 267] width 21 height 21
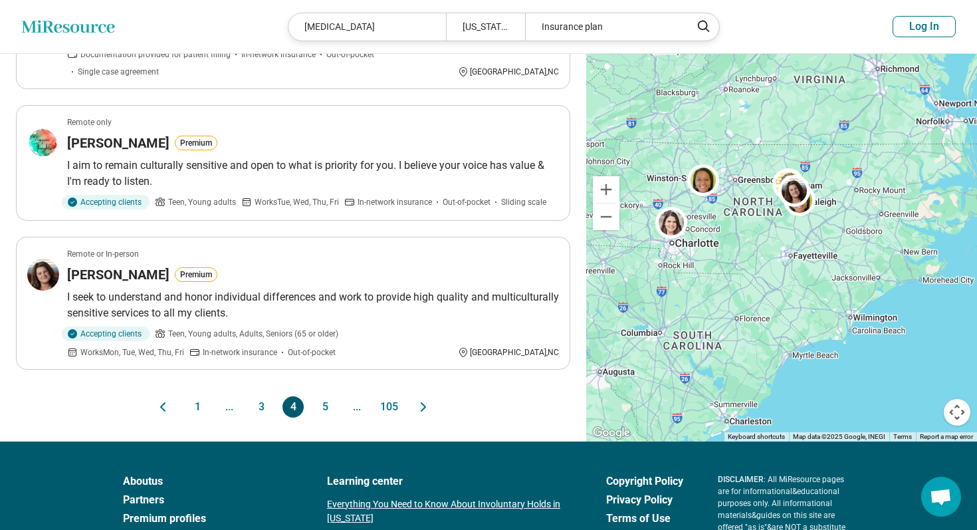
scroll to position [1424, 0]
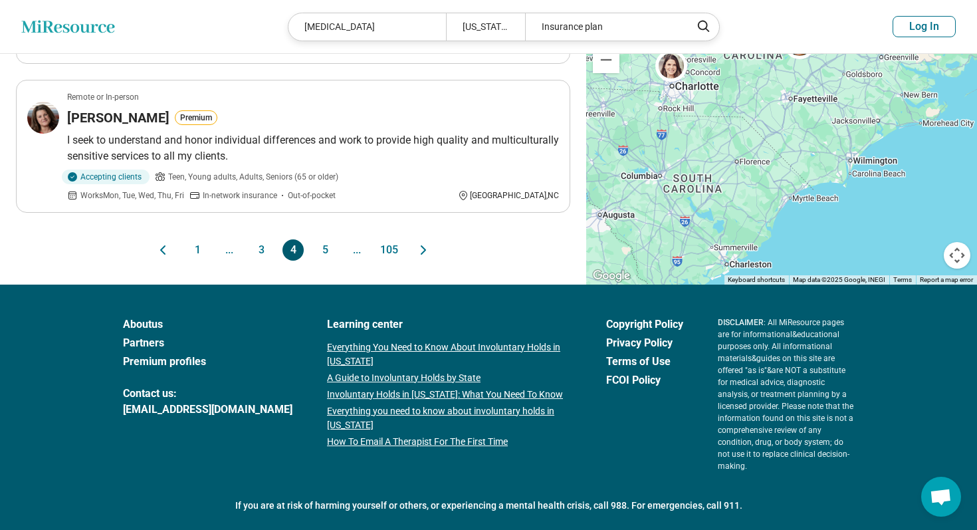
click at [322, 239] on button "5" at bounding box center [324, 249] width 21 height 21
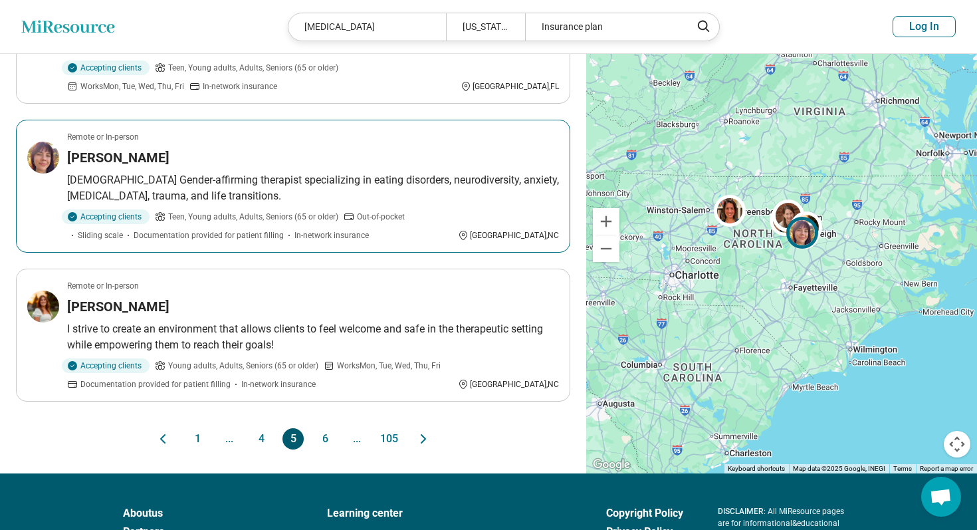
scroll to position [1220, 0]
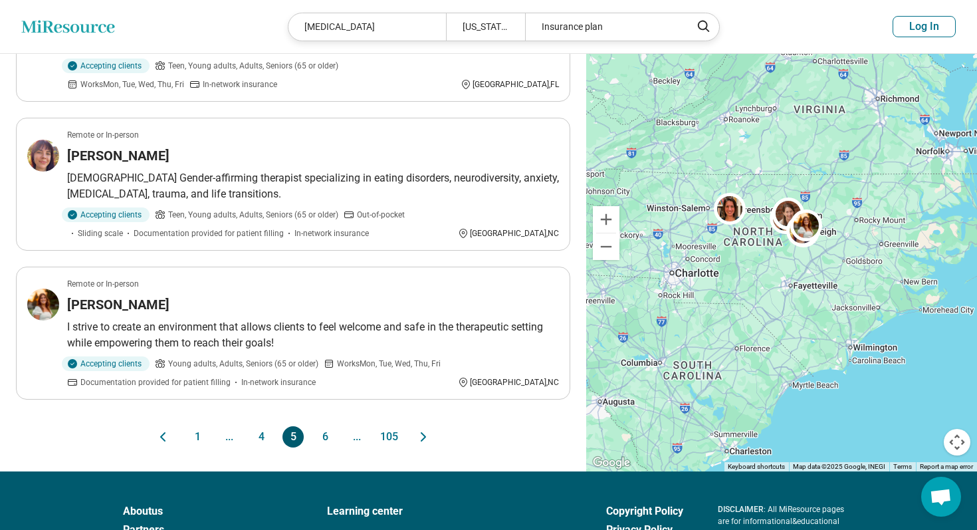
click at [322, 426] on button "6" at bounding box center [324, 436] width 21 height 21
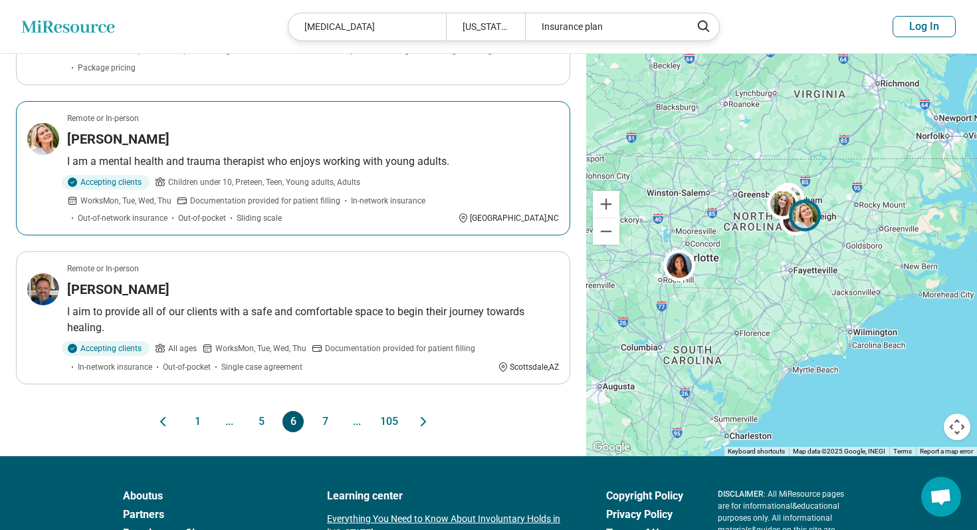
scroll to position [1239, 0]
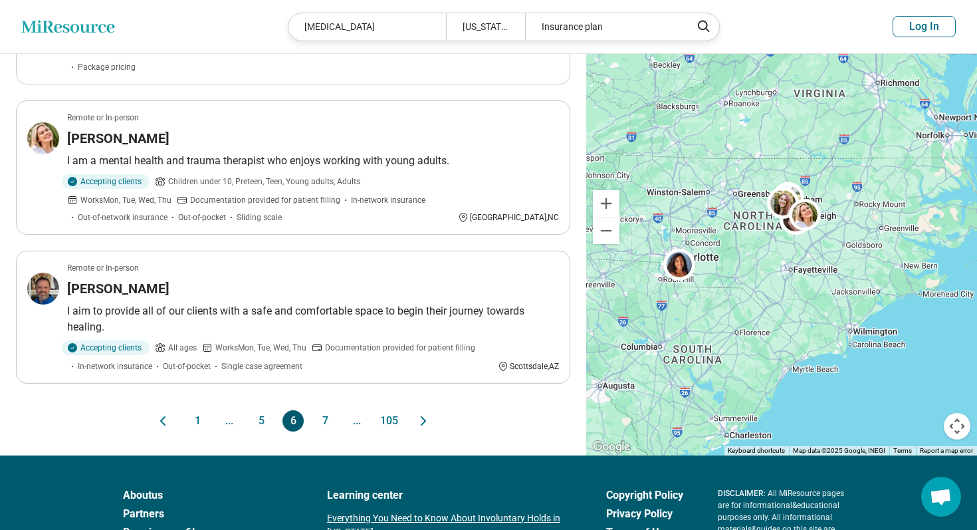
click at [323, 410] on button "7" at bounding box center [324, 420] width 21 height 21
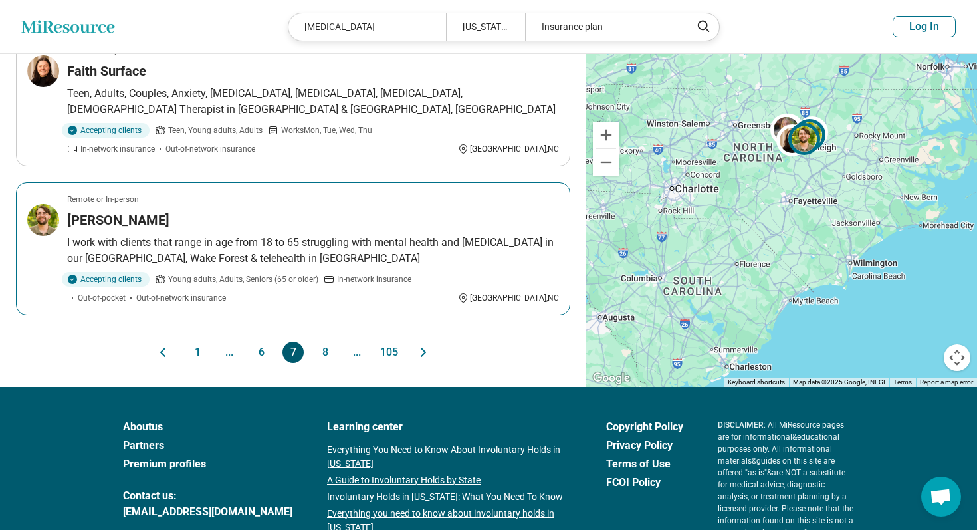
scroll to position [1341, 0]
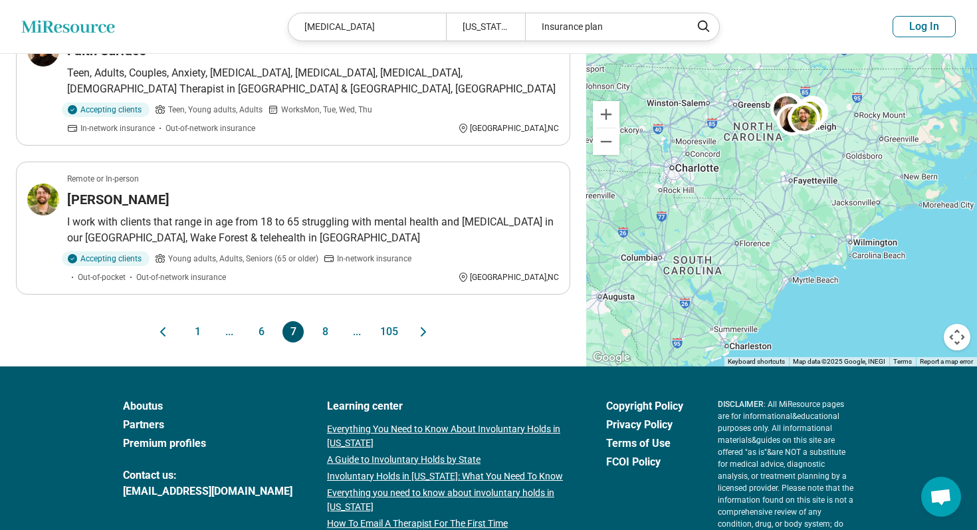
click at [326, 327] on button "8" at bounding box center [324, 331] width 21 height 21
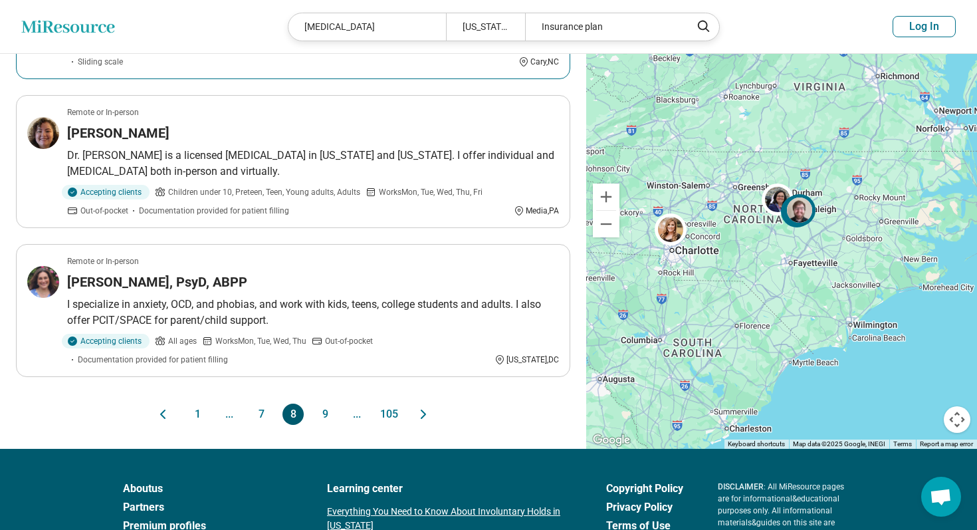
scroll to position [1247, 0]
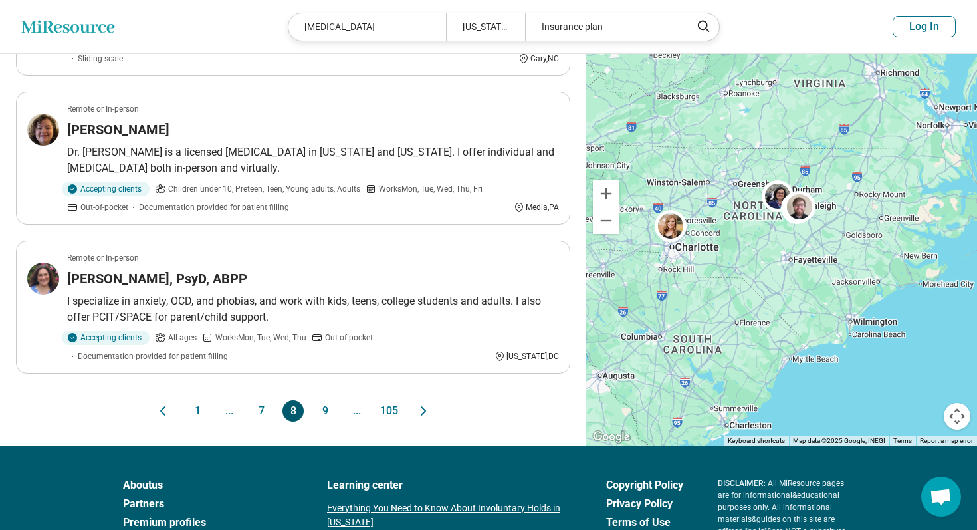
click at [324, 406] on button "9" at bounding box center [324, 410] width 21 height 21
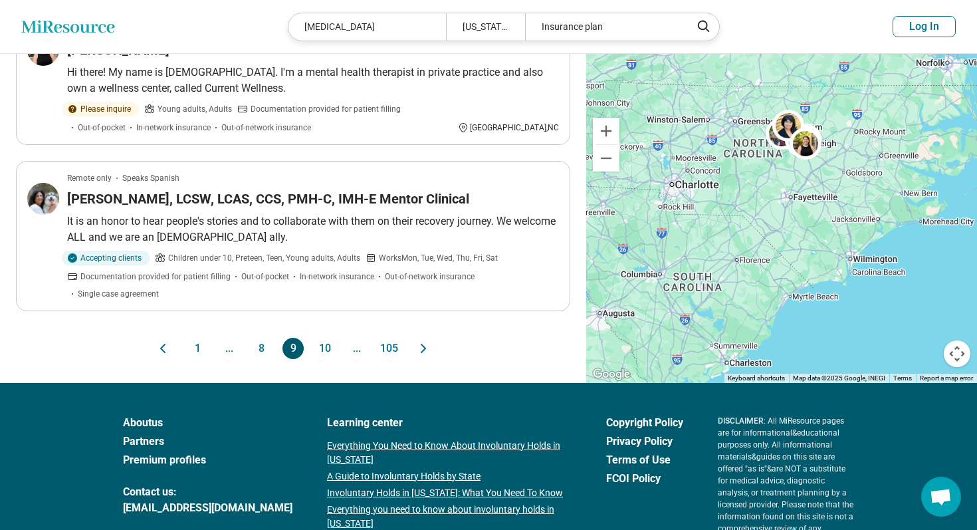
scroll to position [1364, 0]
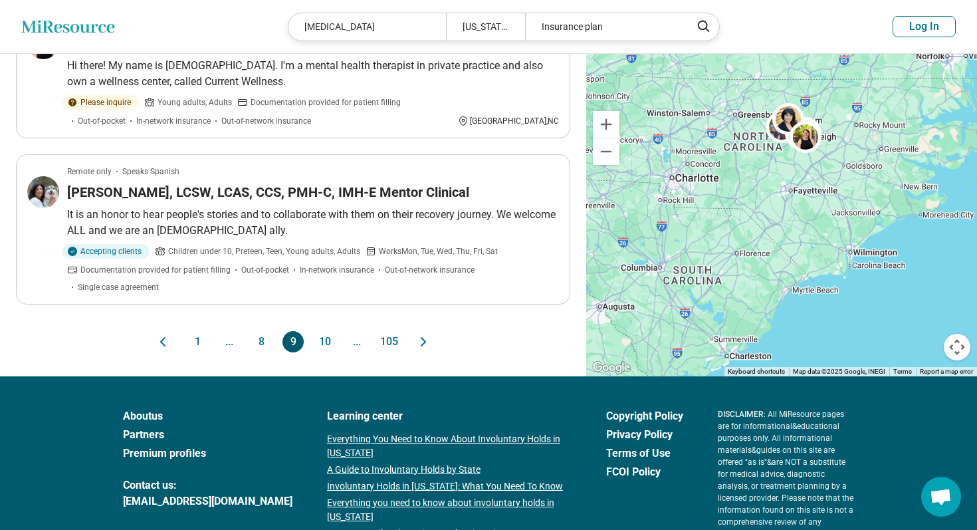
click at [324, 331] on button "10" at bounding box center [324, 341] width 21 height 21
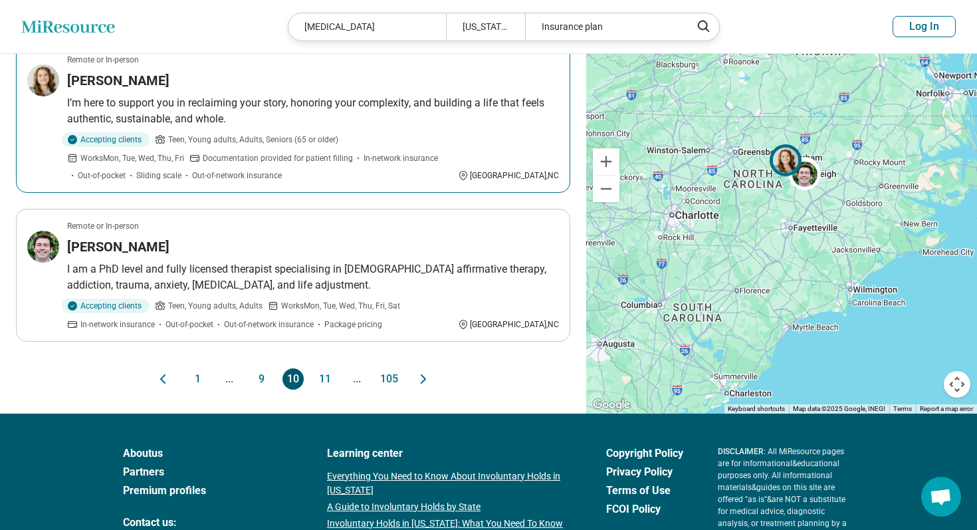
scroll to position [1281, 0]
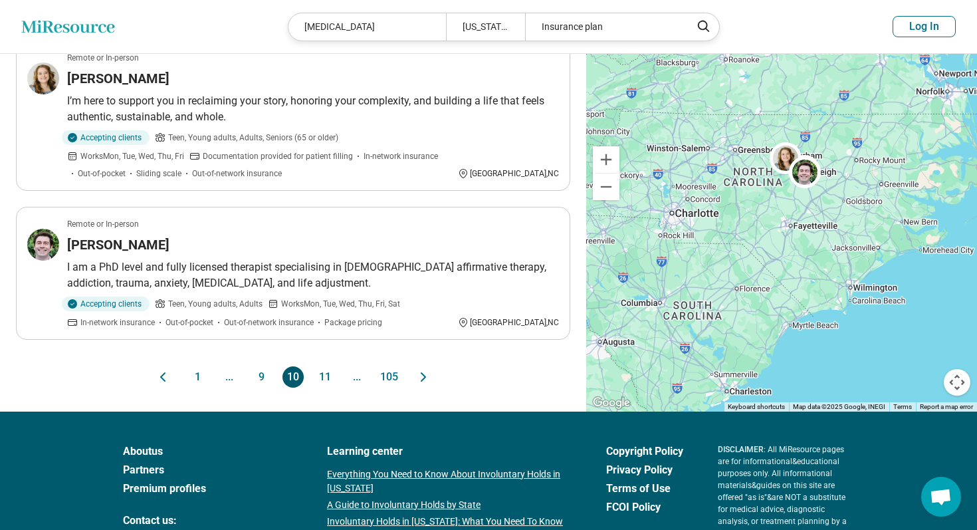
click at [322, 380] on button "11" at bounding box center [324, 376] width 21 height 21
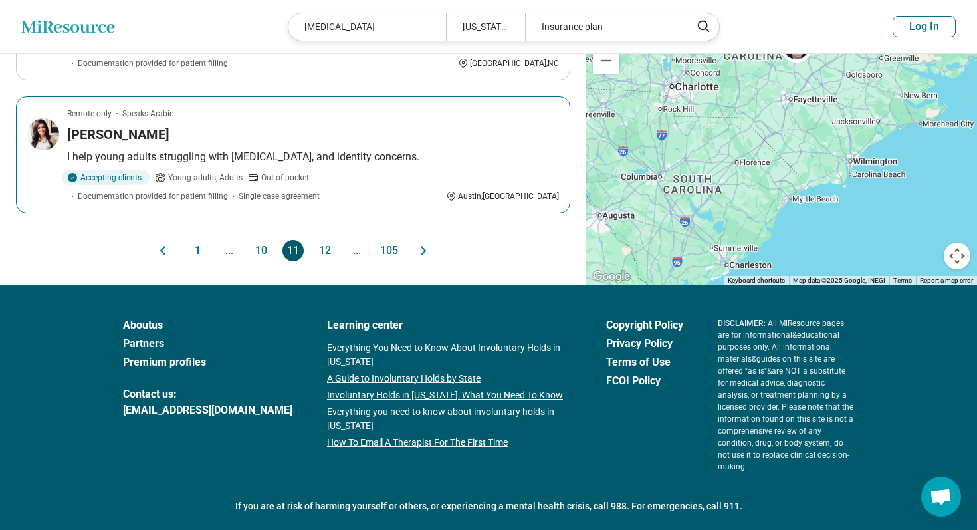
scroll to position [1307, 0]
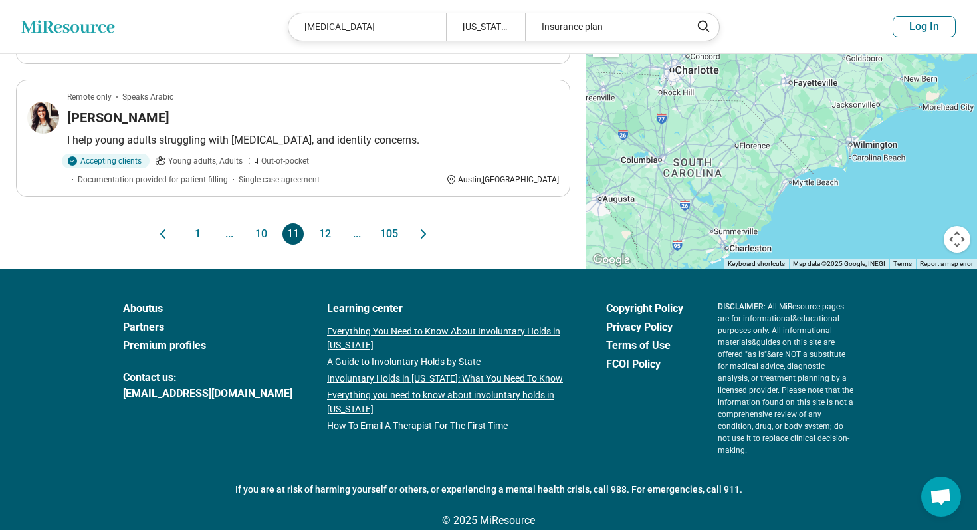
click at [320, 234] on button "12" at bounding box center [324, 233] width 21 height 21
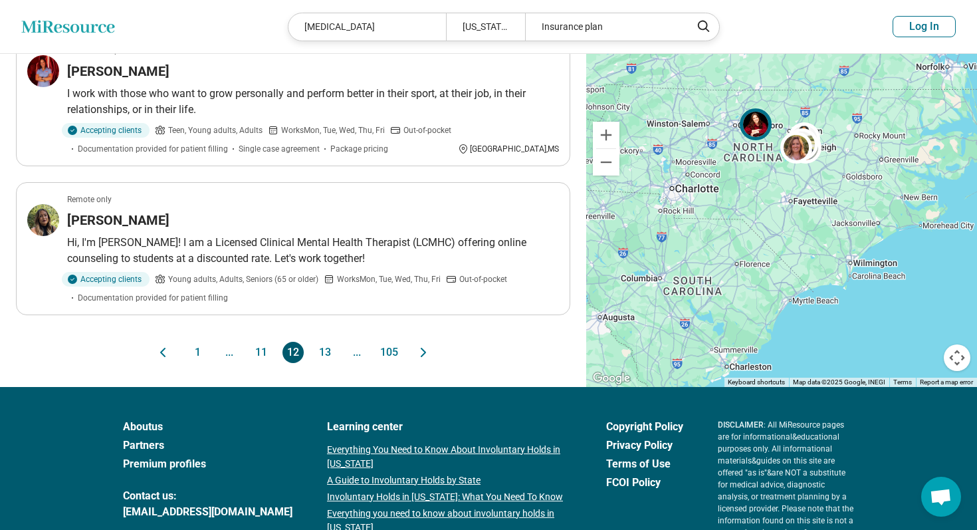
scroll to position [1308, 0]
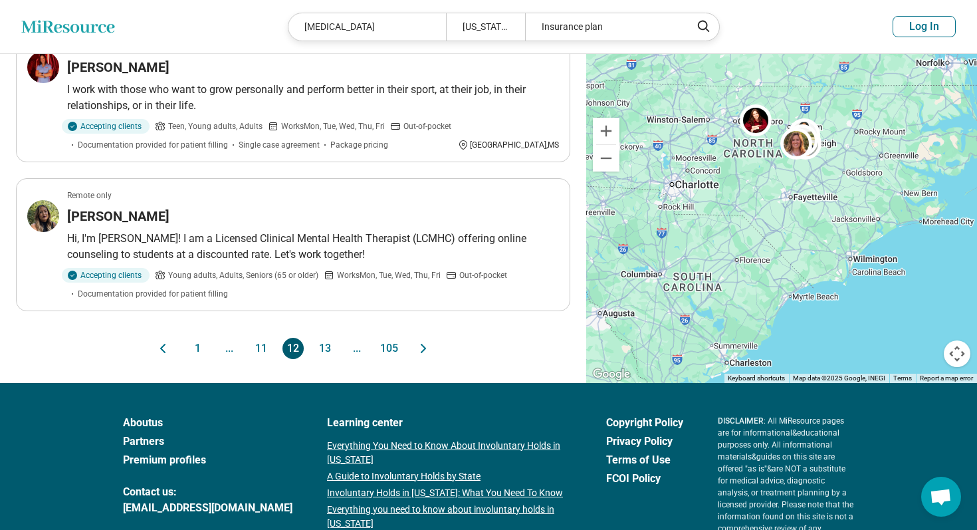
click at [322, 346] on button "13" at bounding box center [324, 348] width 21 height 21
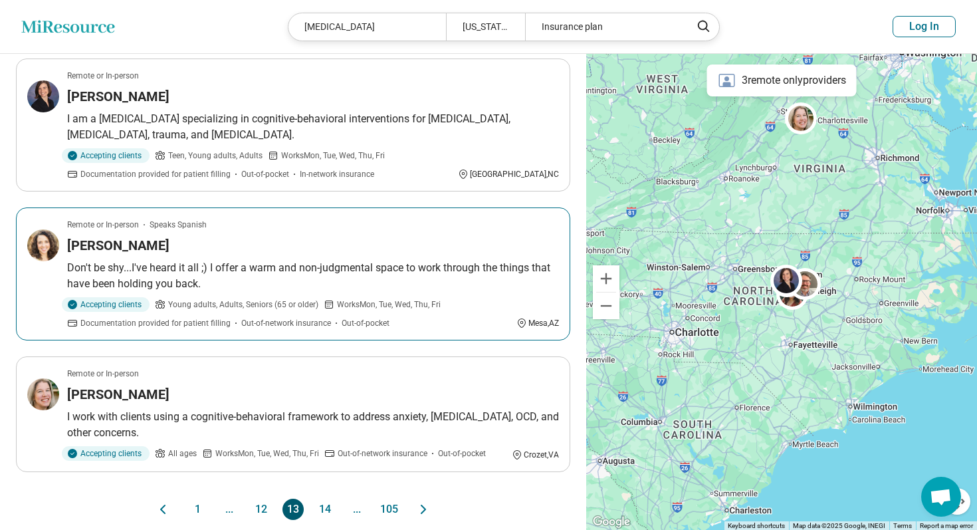
scroll to position [1115, 0]
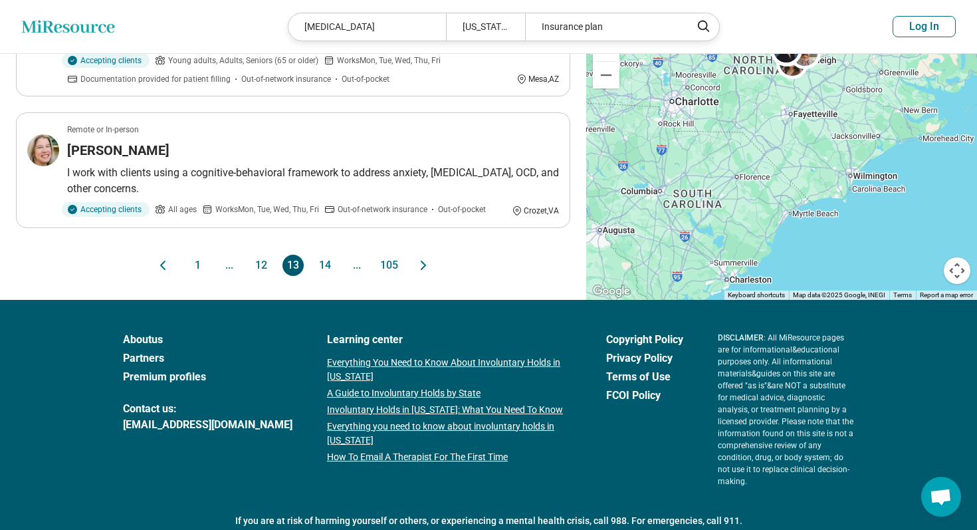
click at [326, 276] on button "14" at bounding box center [324, 265] width 21 height 21
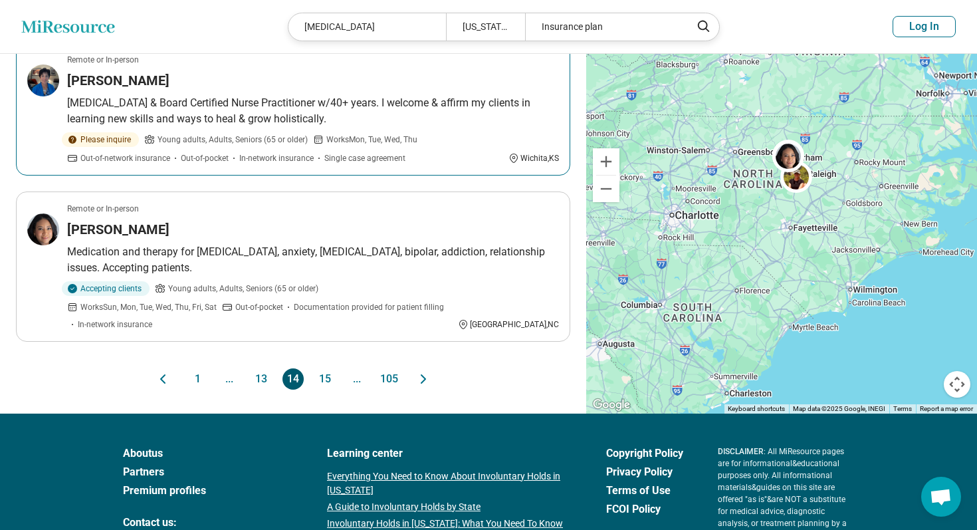
scroll to position [1284, 0]
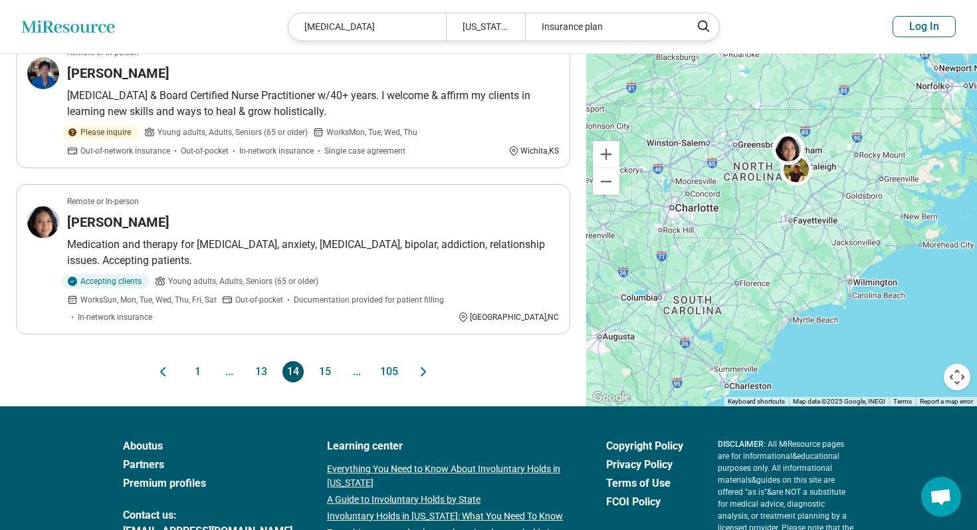
click at [326, 361] on button "15" at bounding box center [324, 371] width 21 height 21
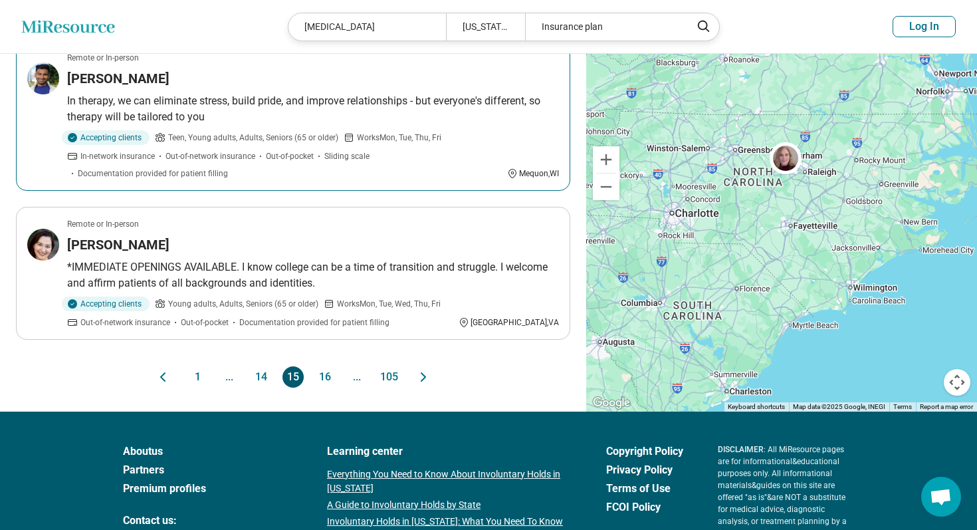
scroll to position [1334, 0]
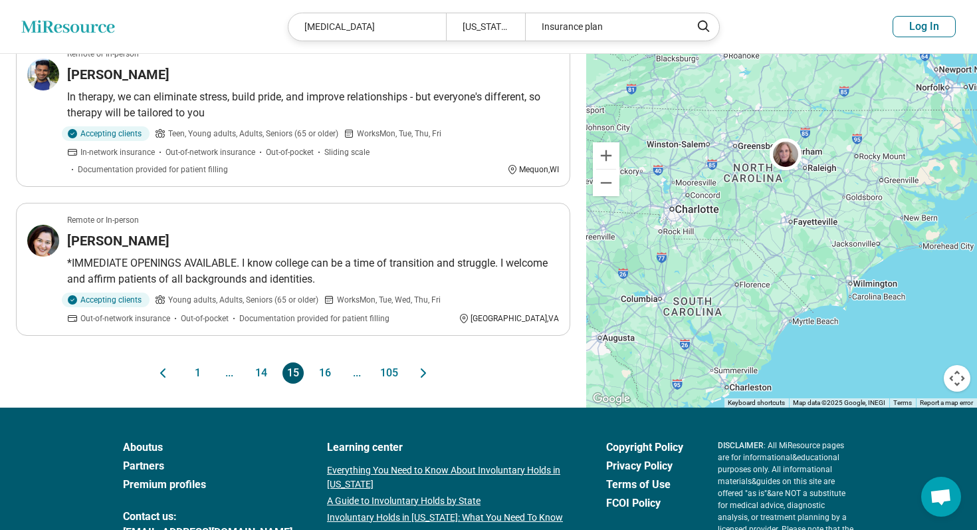
click at [326, 362] on button "16" at bounding box center [324, 372] width 21 height 21
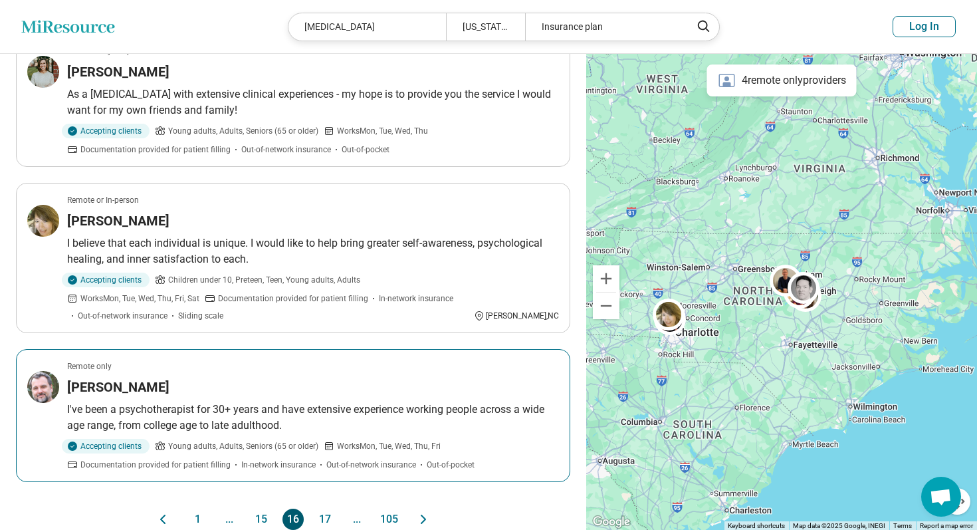
scroll to position [1206, 0]
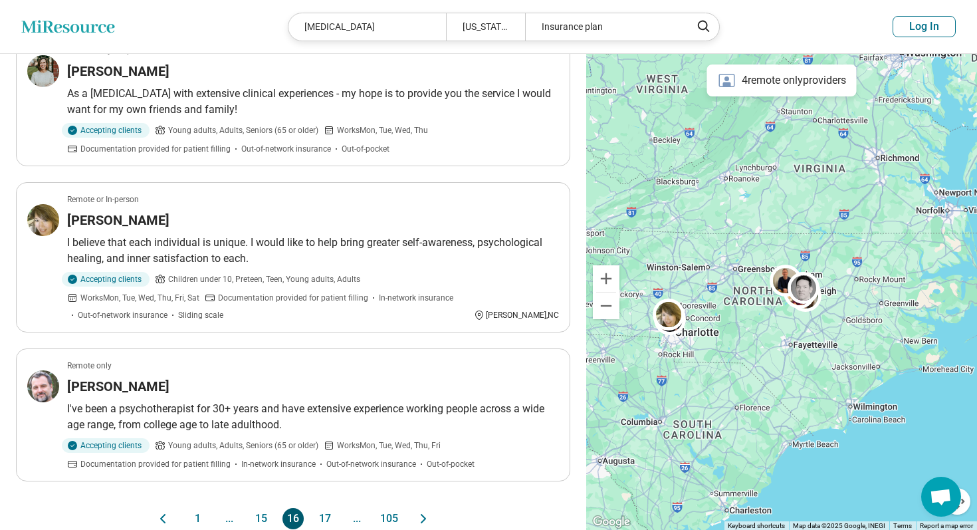
click at [328, 508] on button "17" at bounding box center [324, 518] width 21 height 21
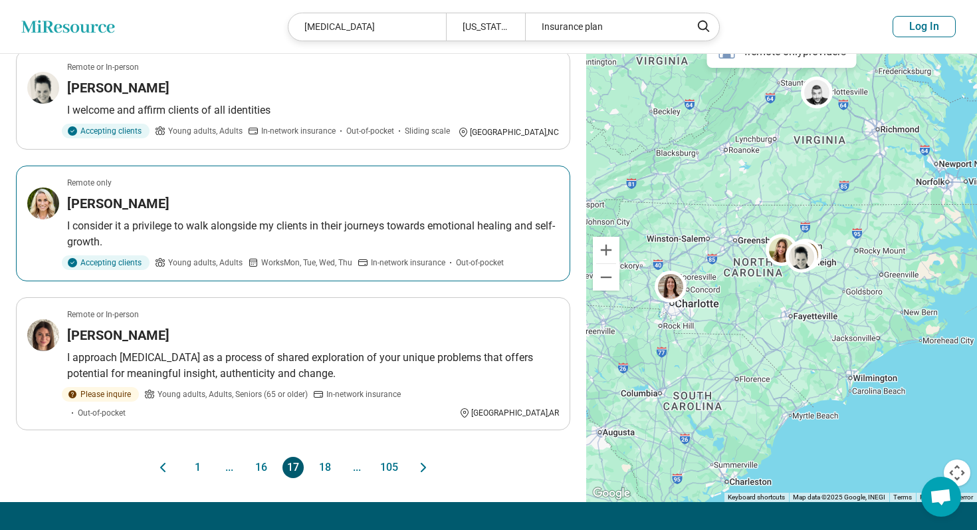
scroll to position [1139, 0]
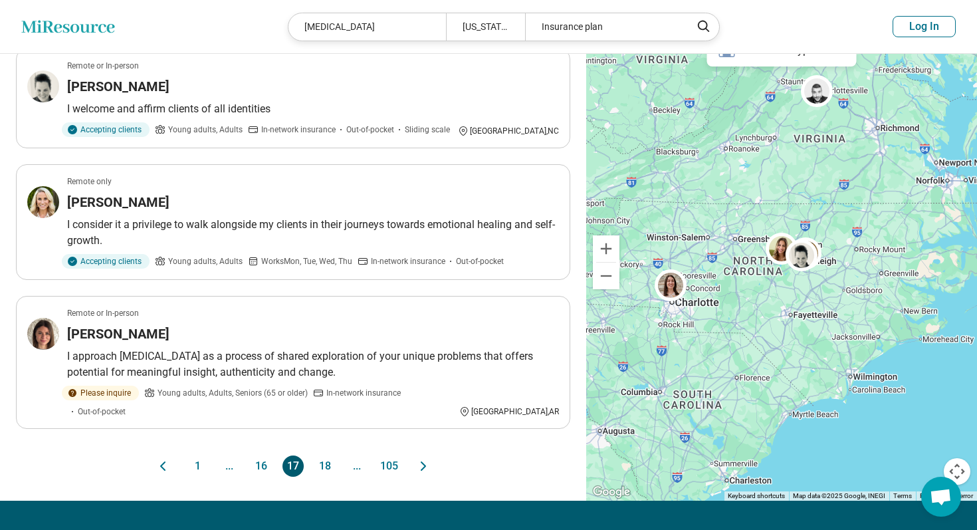
click at [328, 455] on button "18" at bounding box center [324, 465] width 21 height 21
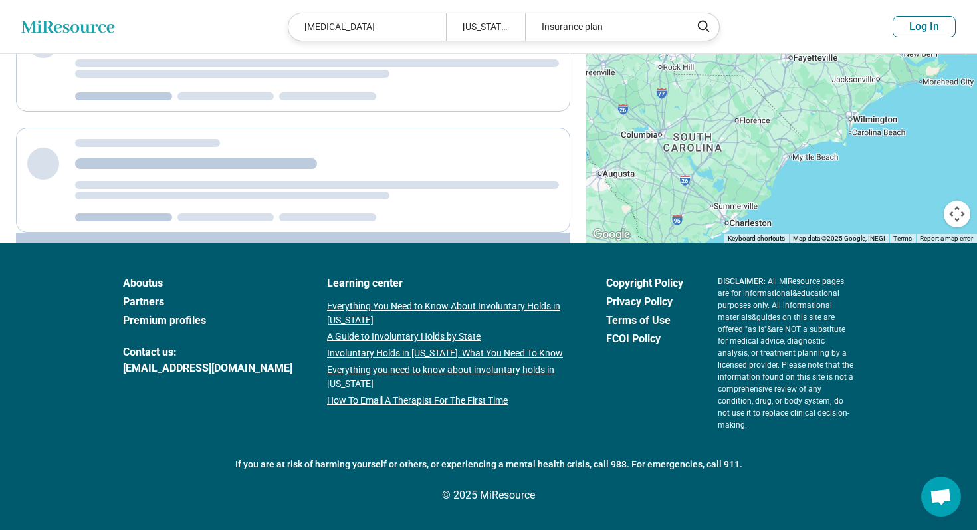
scroll to position [0, 0]
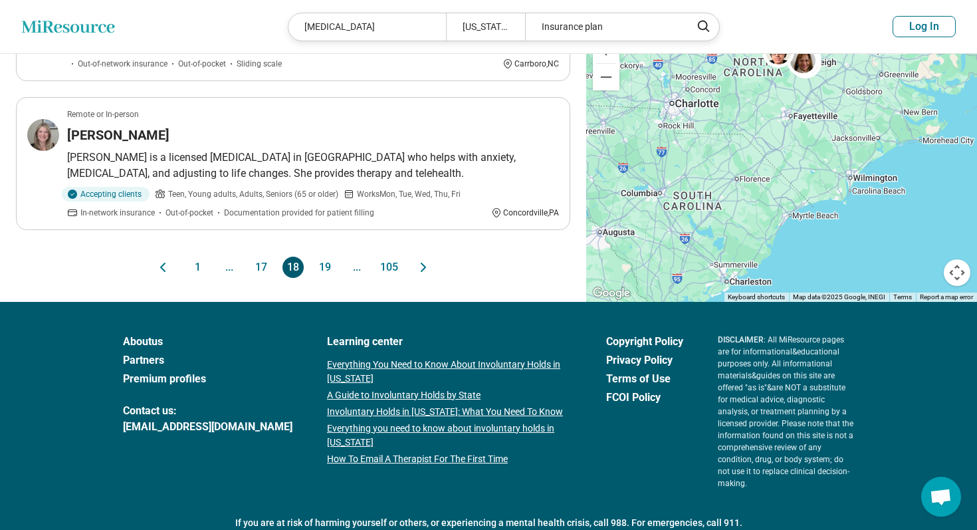
click at [322, 257] on button "19" at bounding box center [324, 267] width 21 height 21
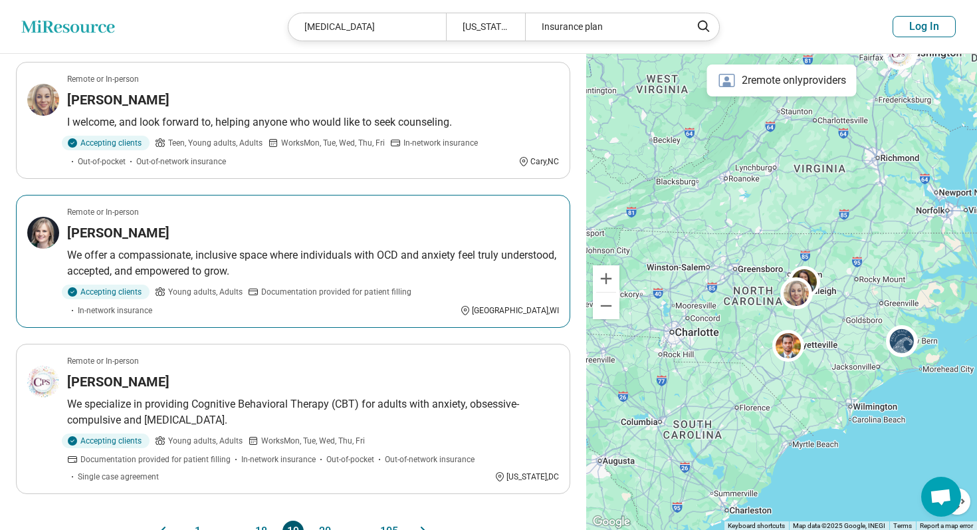
scroll to position [1132, 0]
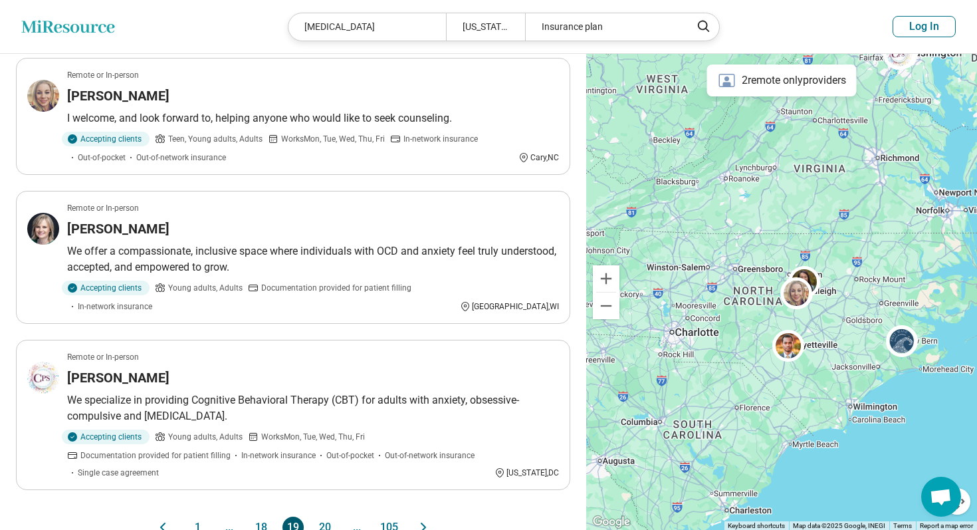
click at [322, 517] on button "20" at bounding box center [324, 527] width 21 height 21
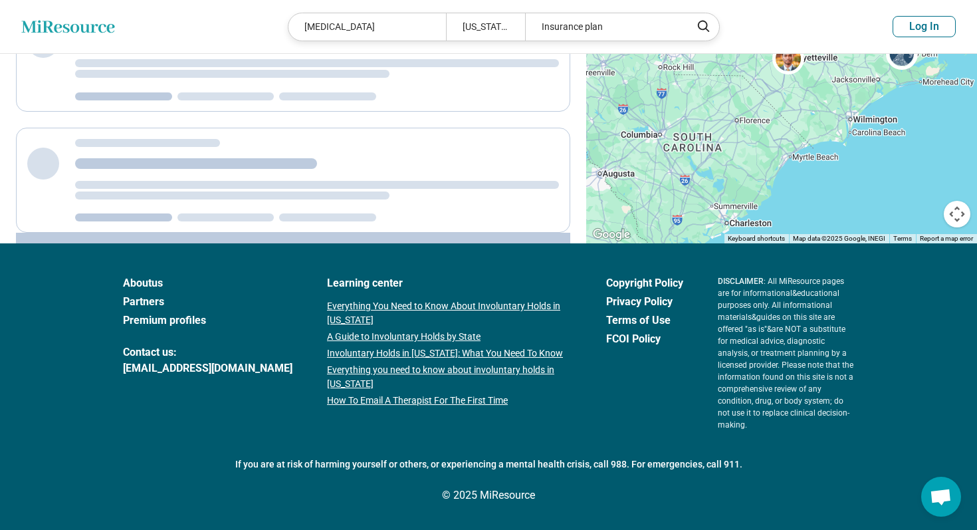
scroll to position [0, 0]
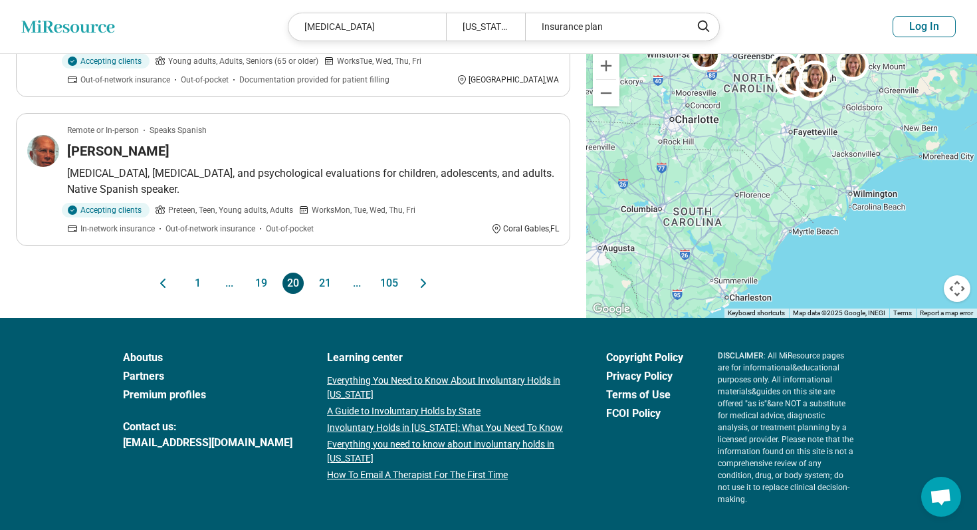
click at [321, 287] on button "21" at bounding box center [324, 283] width 21 height 21
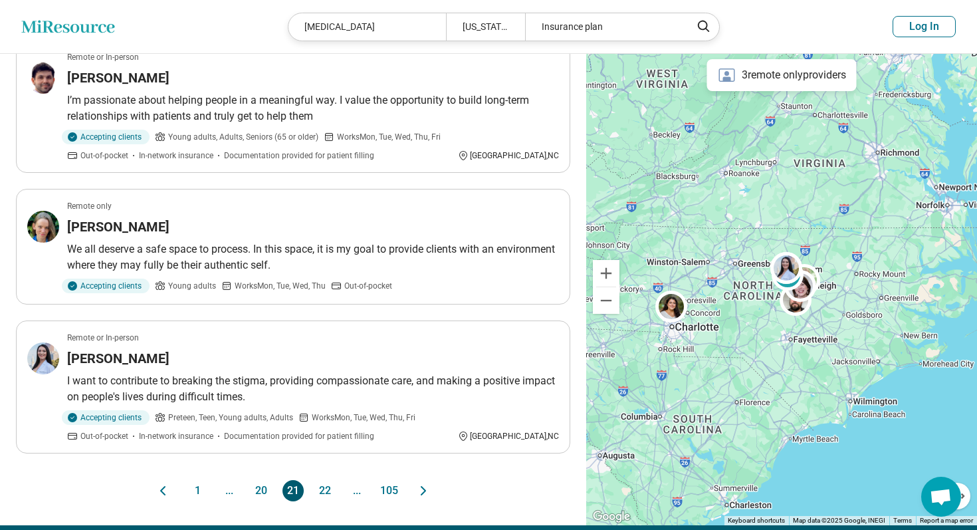
scroll to position [1150, 0]
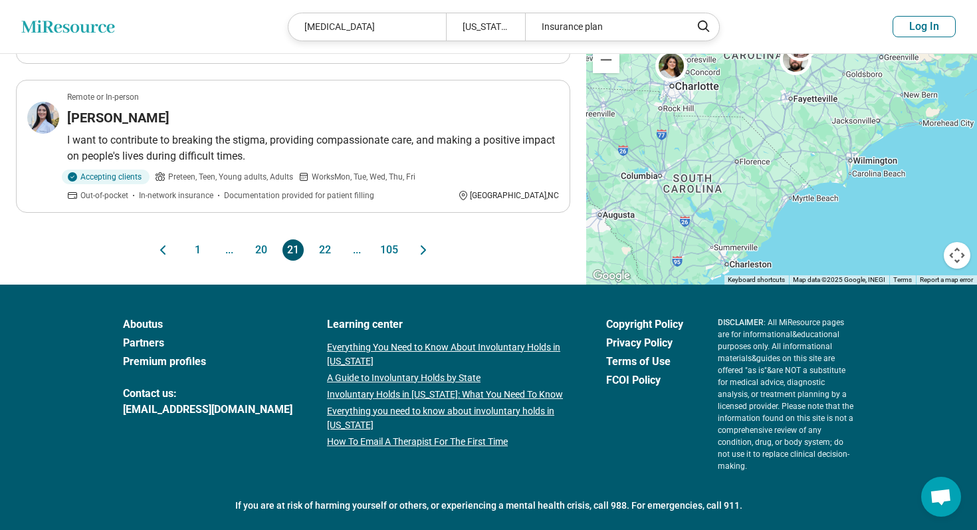
click at [321, 239] on button "22" at bounding box center [324, 249] width 21 height 21
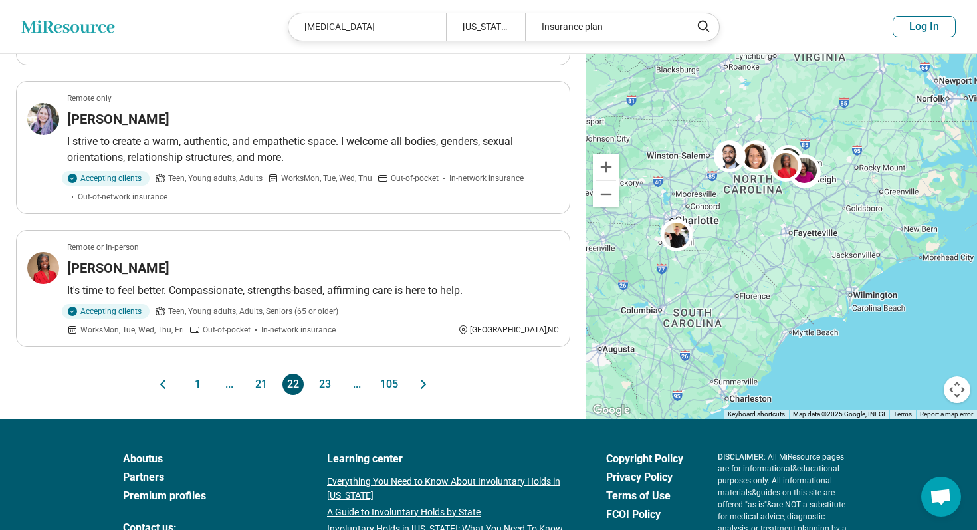
scroll to position [1408, 0]
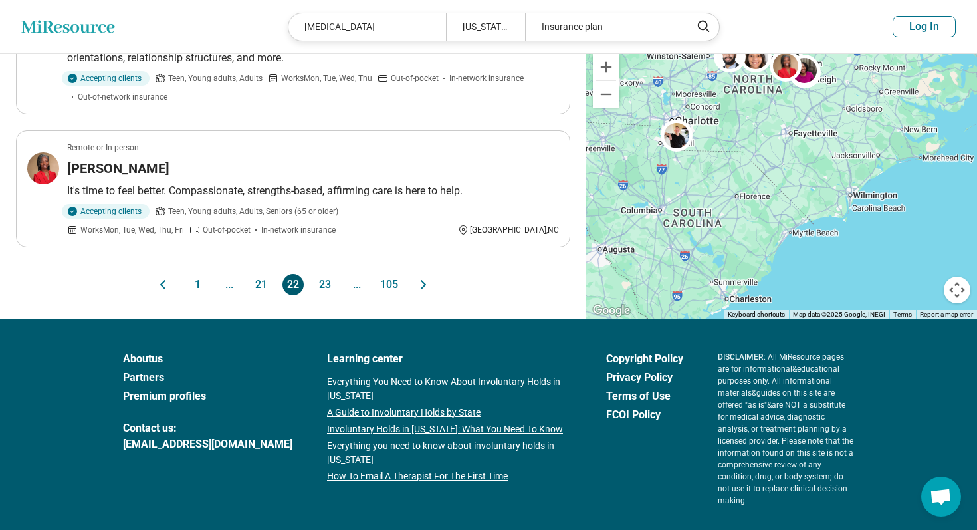
click at [321, 274] on button "23" at bounding box center [324, 284] width 21 height 21
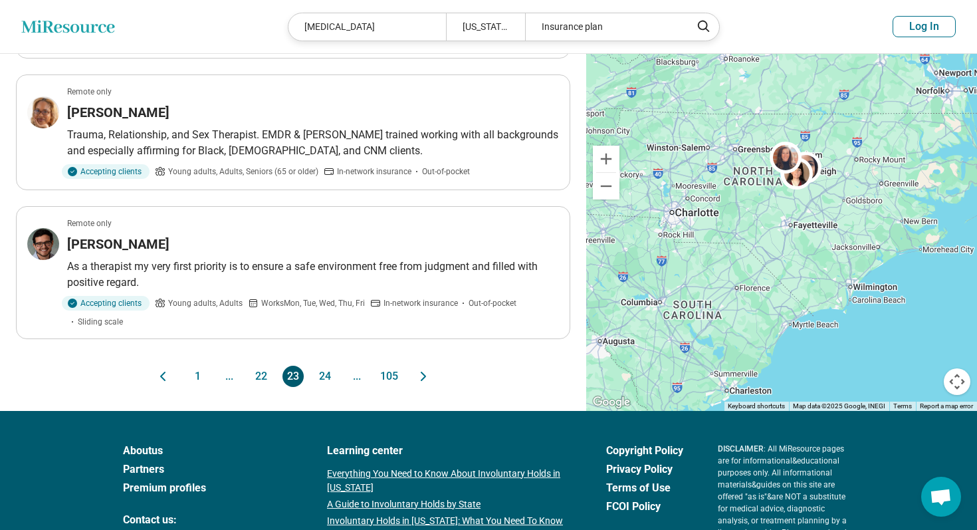
scroll to position [1283, 0]
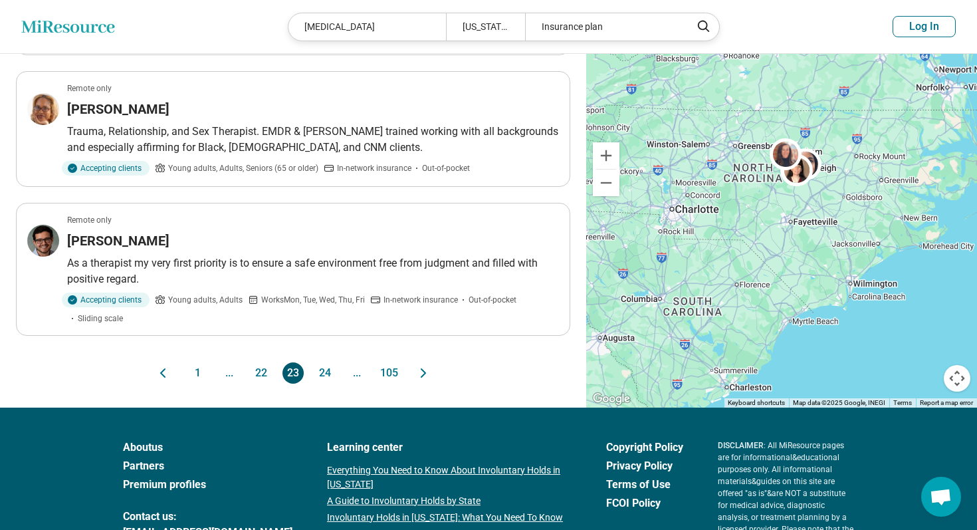
click at [326, 371] on button "24" at bounding box center [324, 372] width 21 height 21
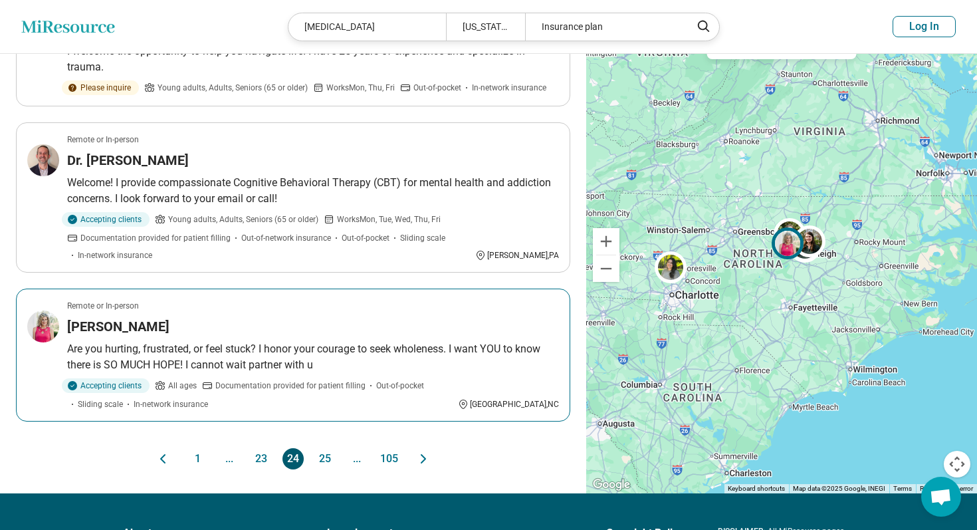
scroll to position [1237, 0]
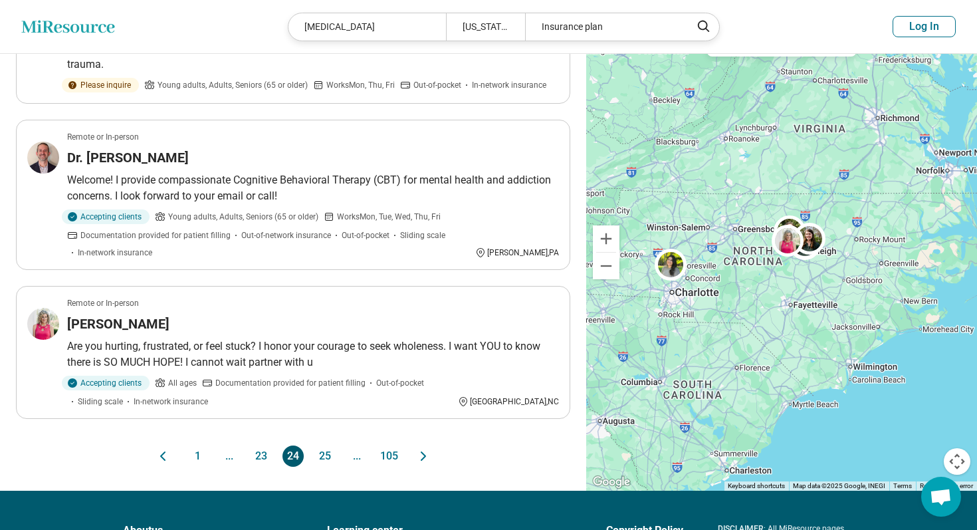
click at [322, 445] on button "25" at bounding box center [324, 455] width 21 height 21
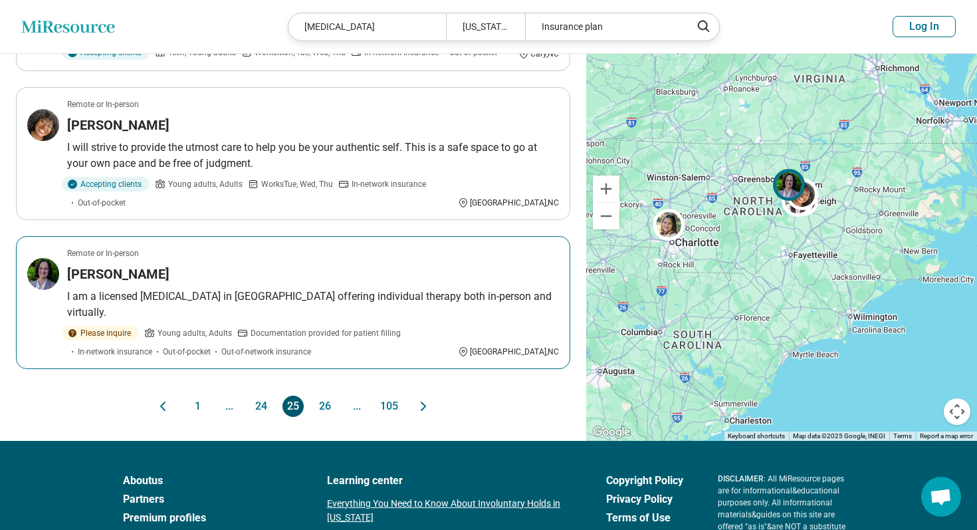
scroll to position [1295, 0]
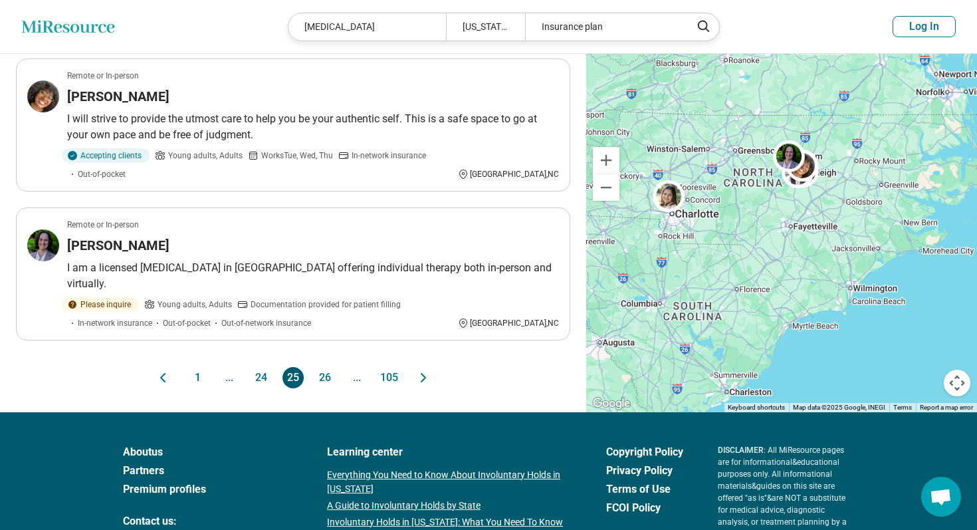
click at [326, 367] on button "26" at bounding box center [324, 377] width 21 height 21
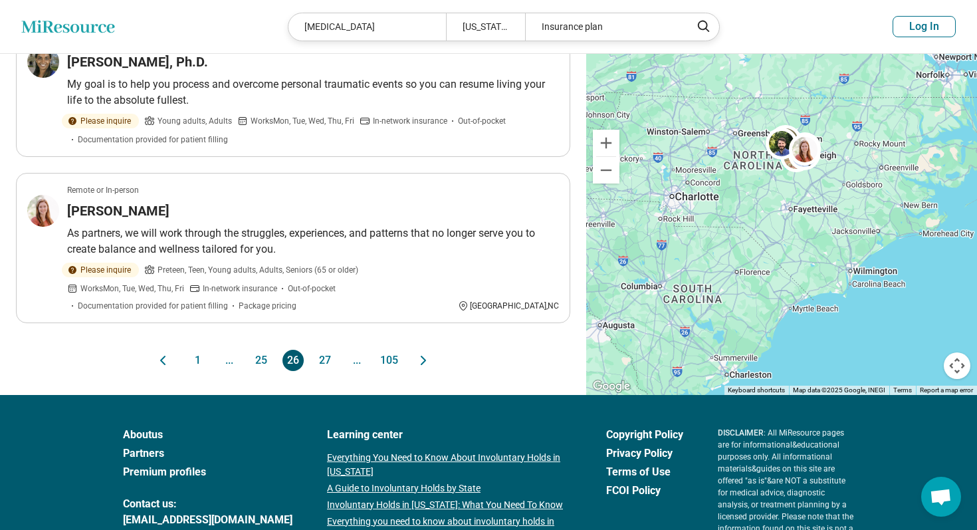
scroll to position [1370, 0]
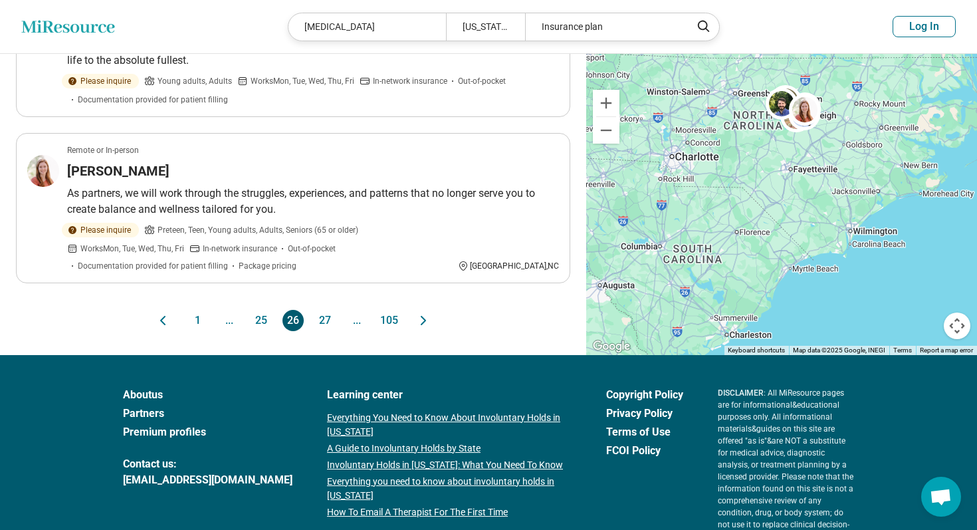
click at [318, 310] on button "27" at bounding box center [324, 320] width 21 height 21
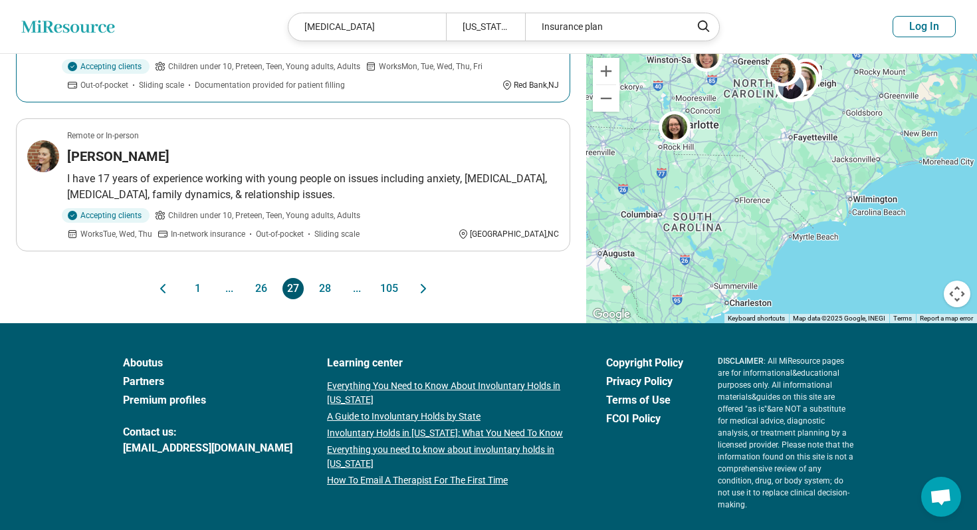
scroll to position [1410, 0]
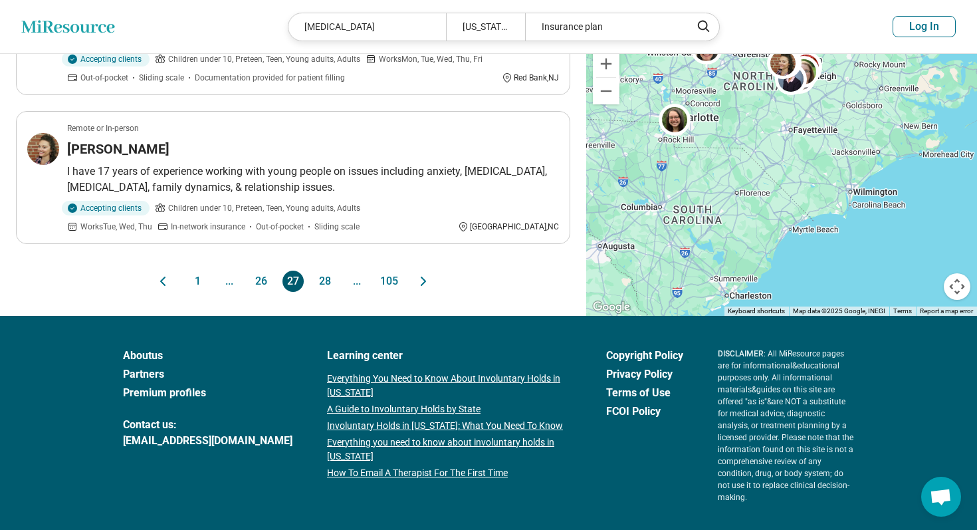
click at [327, 271] on button "28" at bounding box center [324, 281] width 21 height 21
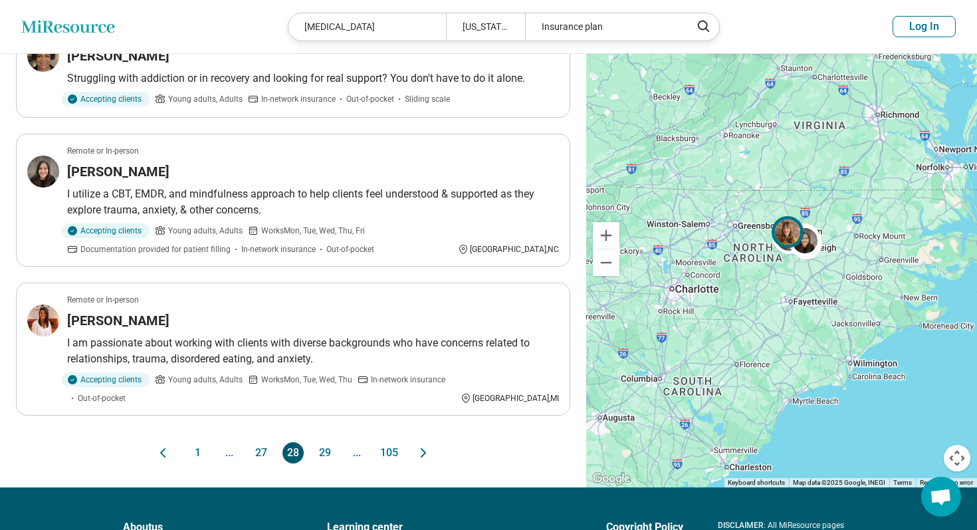
scroll to position [1209, 0]
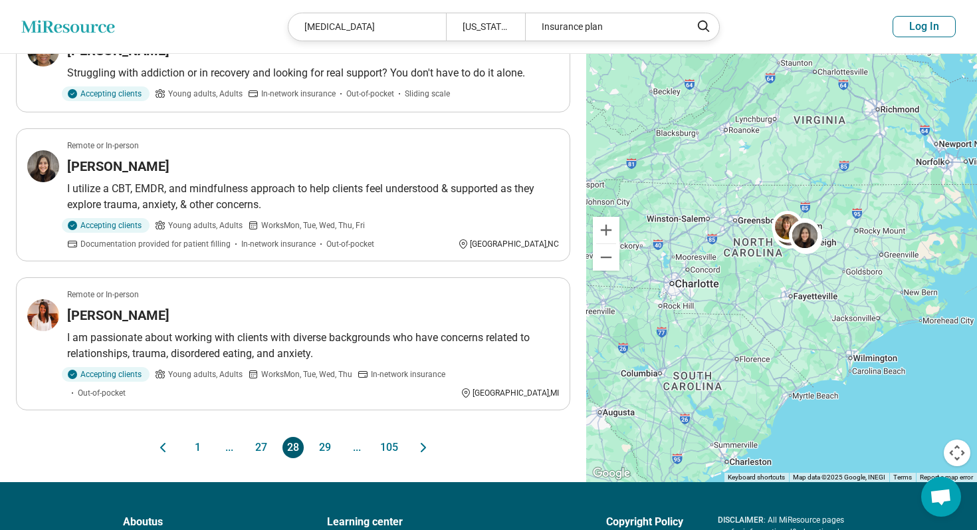
click at [324, 437] on button "29" at bounding box center [324, 447] width 21 height 21
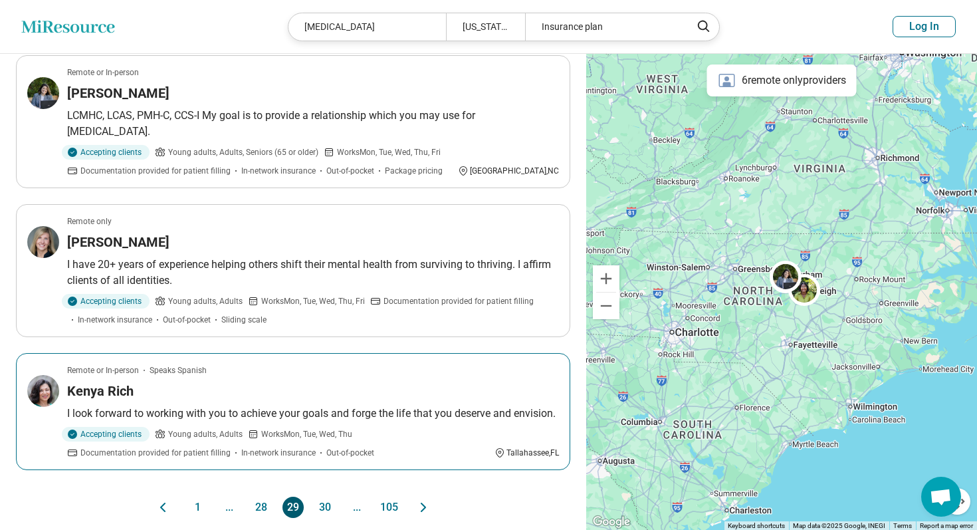
scroll to position [1191, 0]
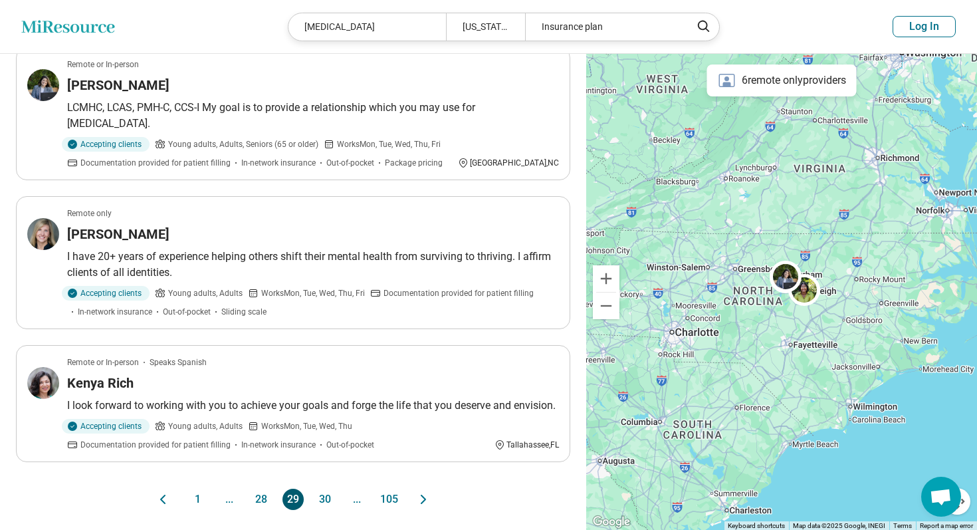
click at [322, 489] on button "30" at bounding box center [324, 499] width 21 height 21
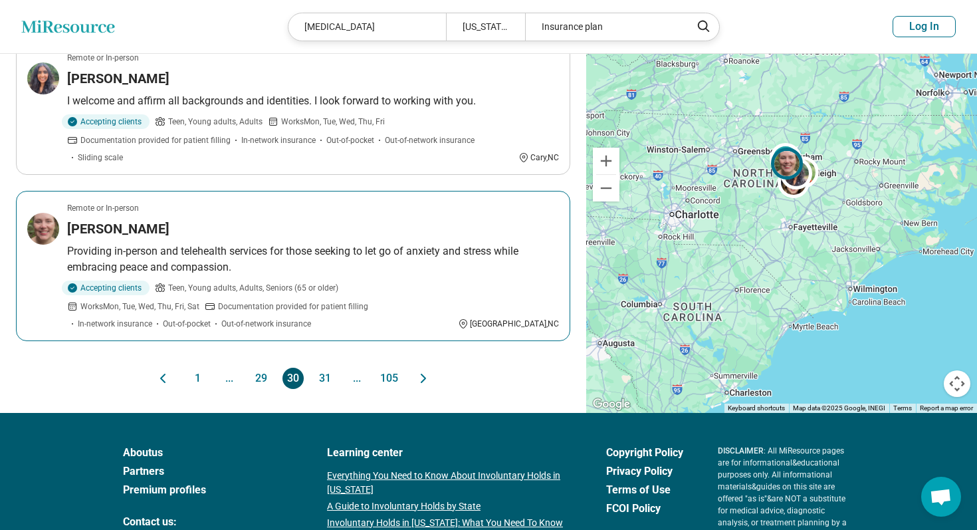
scroll to position [1299, 0]
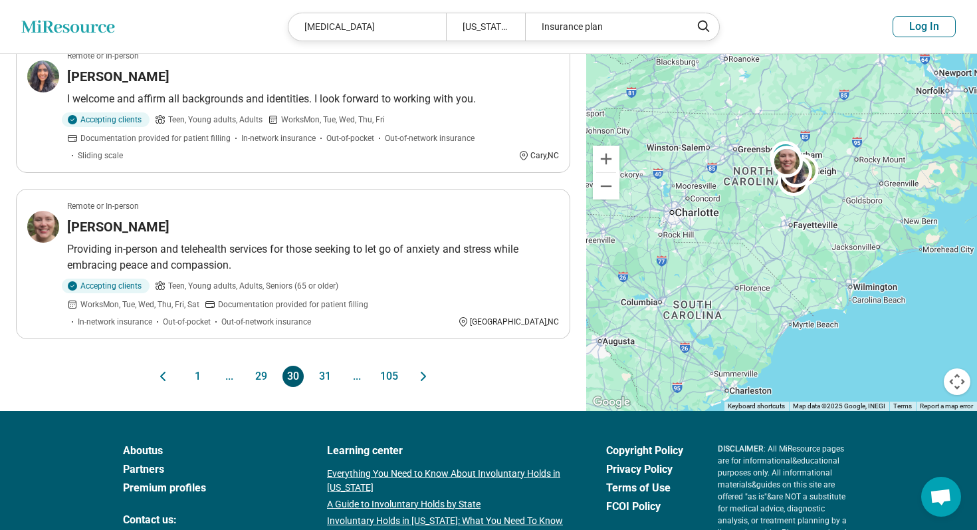
click at [321, 366] on button "31" at bounding box center [324, 376] width 21 height 21
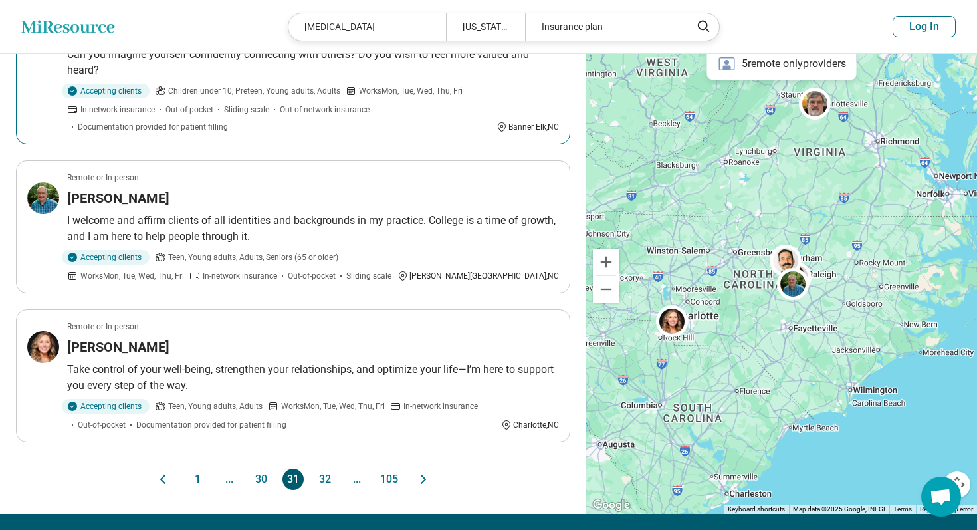
scroll to position [1166, 0]
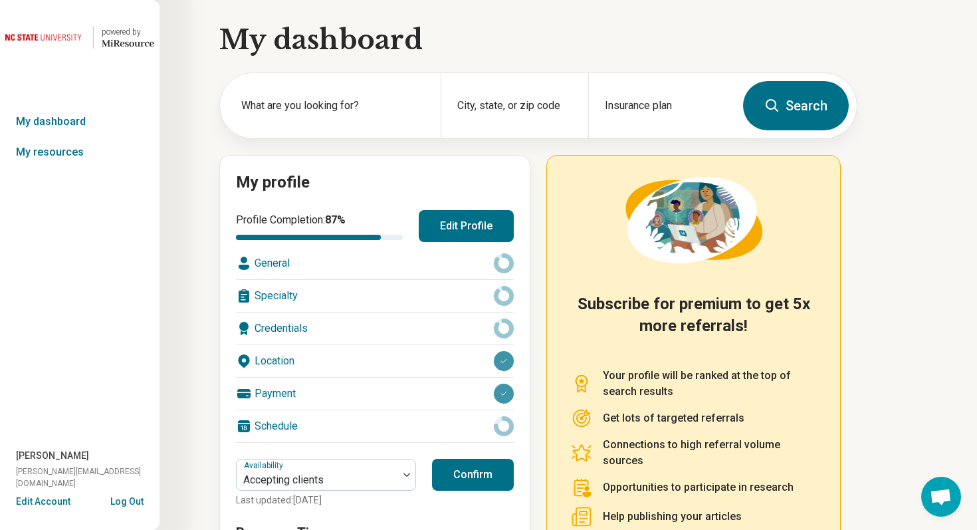
click at [459, 221] on button "Edit Profile" at bounding box center [466, 226] width 95 height 32
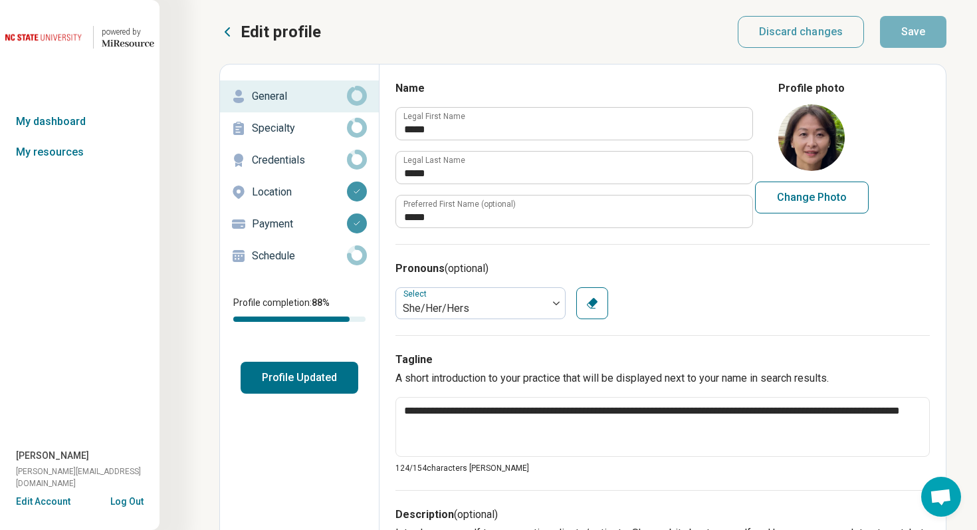
click at [290, 162] on p "Credentials" at bounding box center [299, 160] width 95 height 16
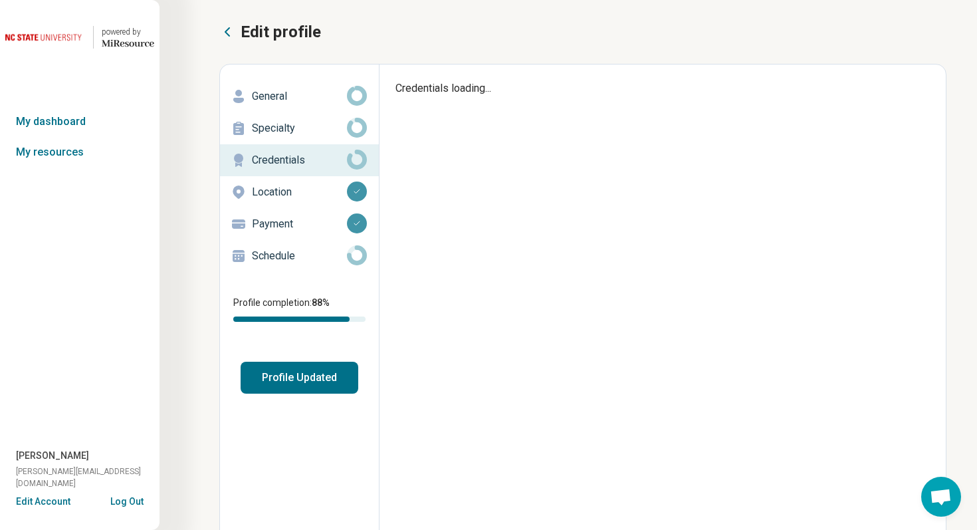
type textarea "*"
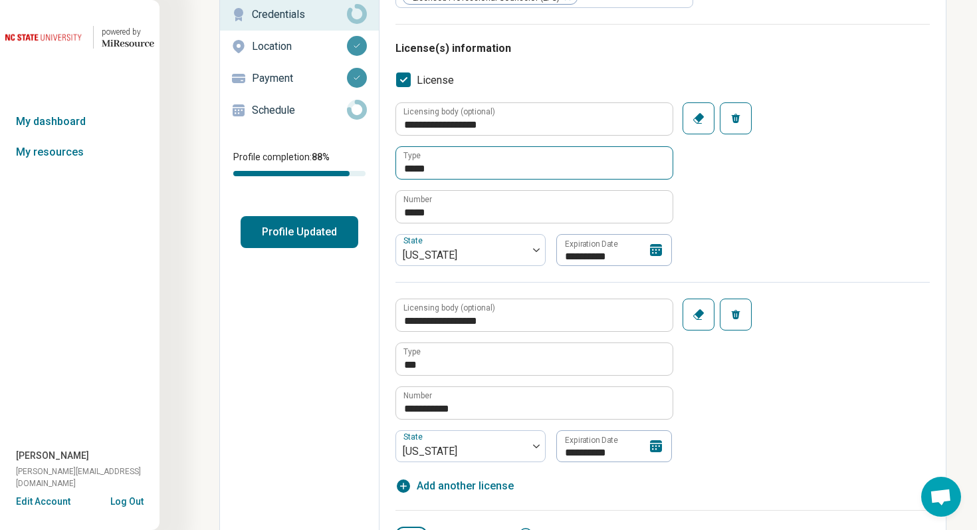
scroll to position [151, 0]
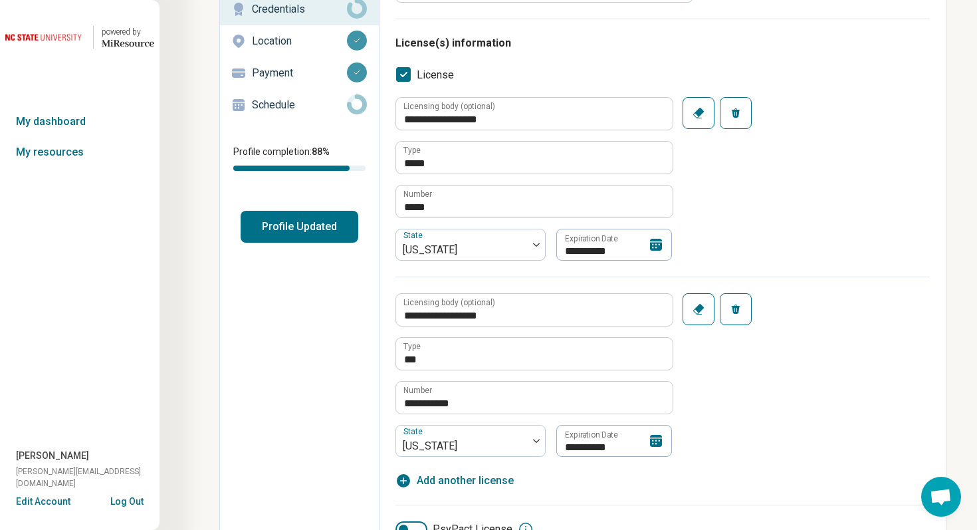
click at [122, 505] on button "Log Out" at bounding box center [126, 500] width 33 height 11
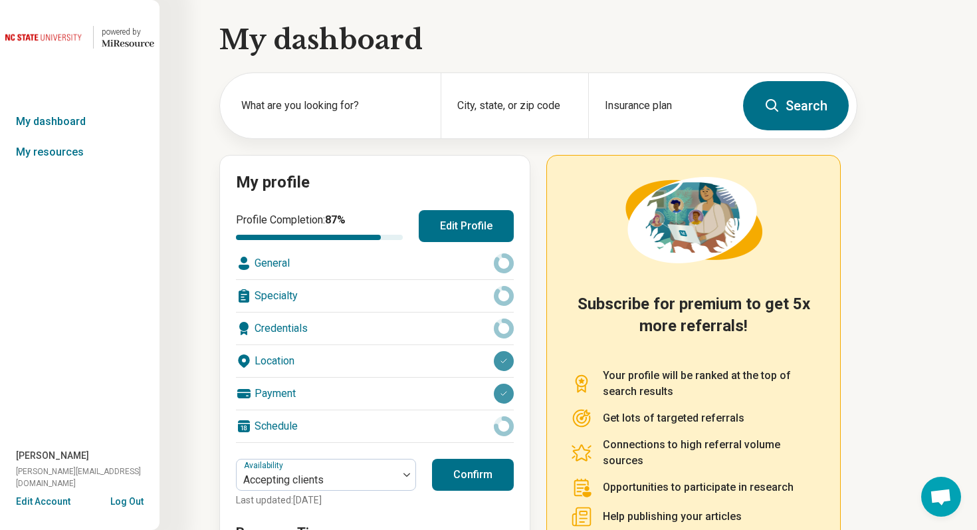
click at [441, 223] on button "Edit Profile" at bounding box center [466, 226] width 95 height 32
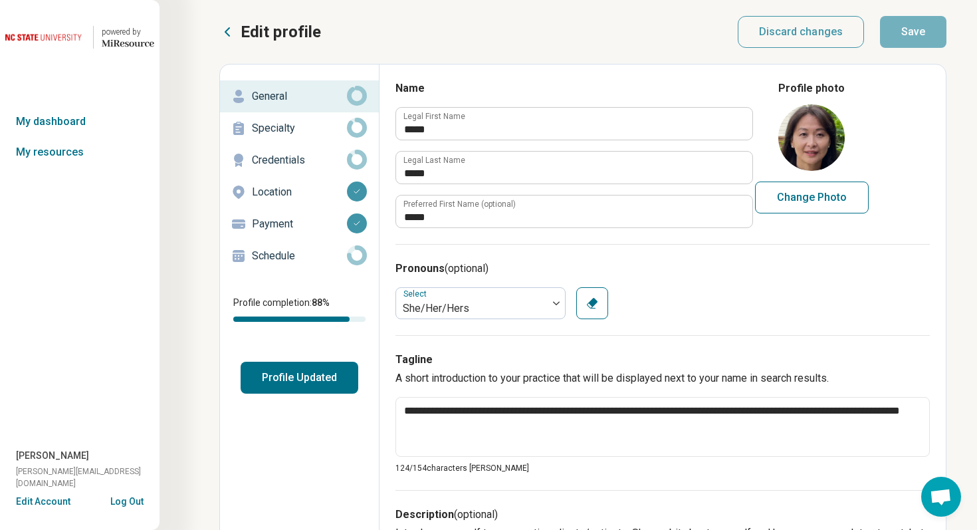
click at [314, 257] on p "Schedule" at bounding box center [299, 256] width 95 height 16
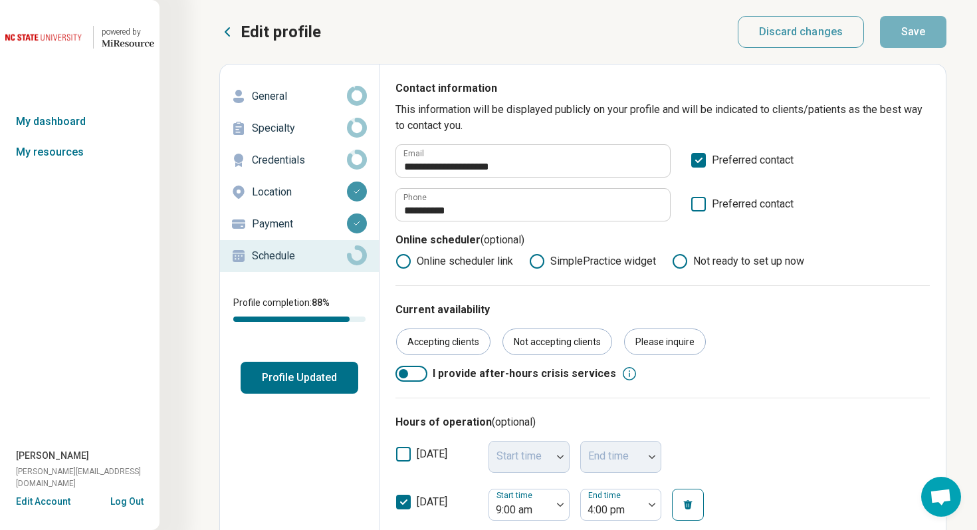
click at [134, 501] on button "Log Out" at bounding box center [126, 500] width 33 height 11
